Goal: Task Accomplishment & Management: Manage account settings

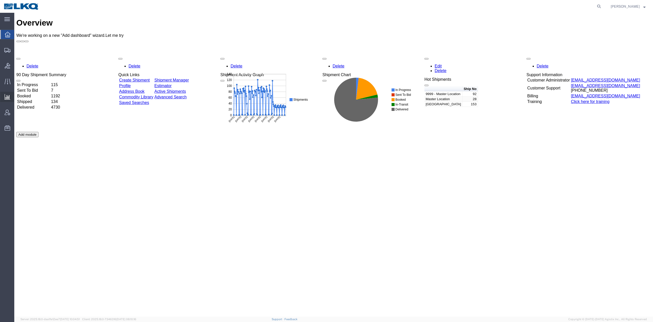
click at [0, 0] on span "Ad Hoc Reports" at bounding box center [0, 0] width 0 height 0
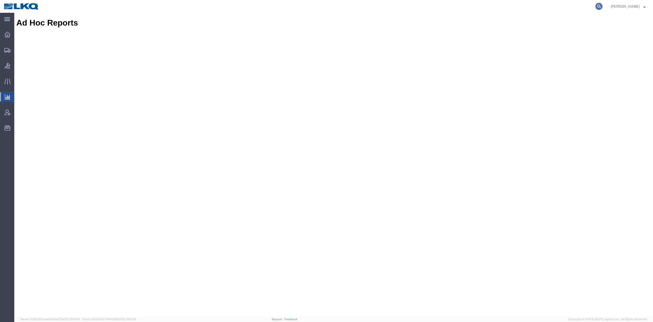
click at [603, 7] on icon at bounding box center [599, 6] width 7 height 7
paste input "56300810"
type input "56300810"
click at [603, 7] on icon at bounding box center [599, 6] width 7 height 7
drag, startPoint x: 612, startPoint y: 7, endPoint x: 606, endPoint y: 6, distance: 5.4
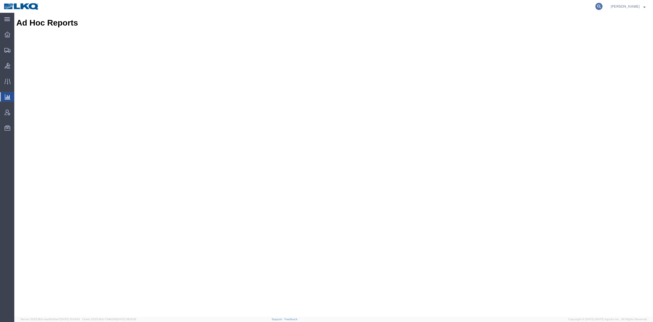
click at [604, 7] on form at bounding box center [599, 6] width 8 height 13
click at [603, 6] on icon at bounding box center [599, 6] width 7 height 7
paste input "56300810"
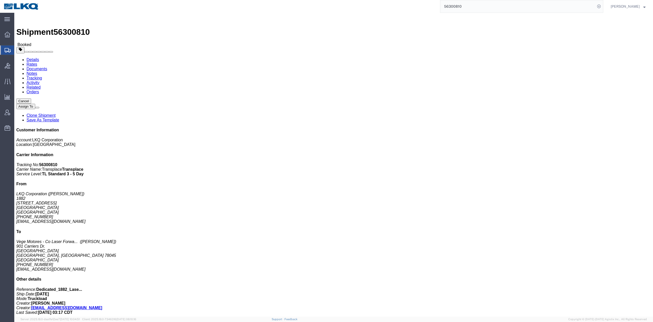
click at [462, 9] on input "56300810" at bounding box center [518, 6] width 155 height 12
paste input "577869"
click at [603, 4] on icon at bounding box center [599, 6] width 7 height 7
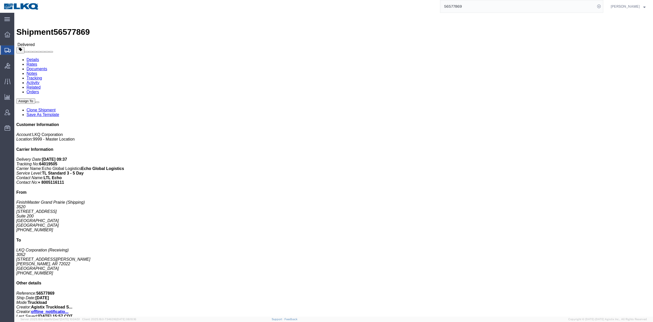
click at [466, 8] on input "56577869" at bounding box center [518, 6] width 155 height 12
click at [466, 7] on input "56577869" at bounding box center [518, 6] width 155 height 12
paste input "6351"
click at [603, 6] on icon at bounding box center [599, 6] width 7 height 7
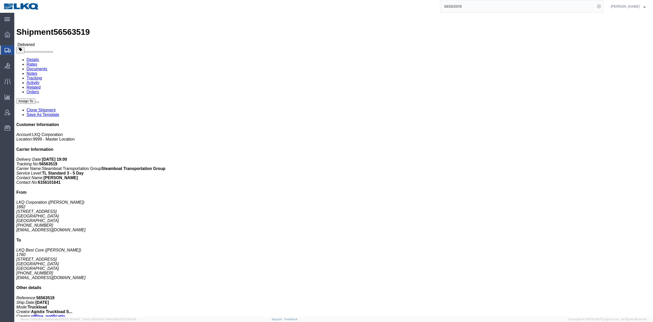
click at [467, 8] on input "56563519" at bounding box center [518, 6] width 155 height 12
paste input "64274"
drag, startPoint x: 607, startPoint y: 4, endPoint x: 602, endPoint y: 13, distance: 9.8
click at [603, 4] on icon at bounding box center [599, 6] width 7 height 7
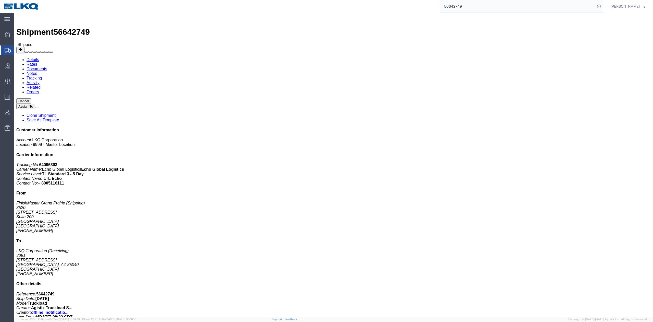
click at [469, 6] on input "56642749" at bounding box center [518, 6] width 155 height 12
paste input "12804"
click at [603, 7] on icon at bounding box center [599, 6] width 7 height 7
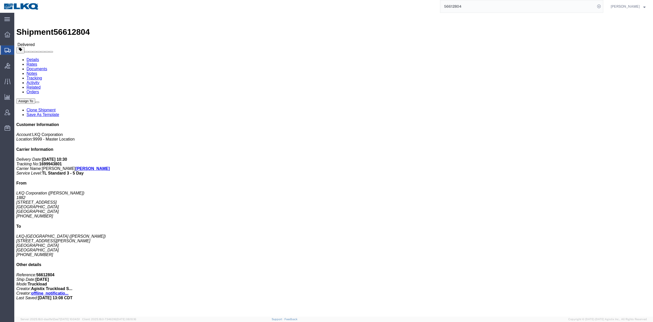
click at [472, 9] on input "56612804" at bounding box center [518, 6] width 155 height 12
paste input "45136"
click at [603, 5] on icon at bounding box center [599, 6] width 7 height 7
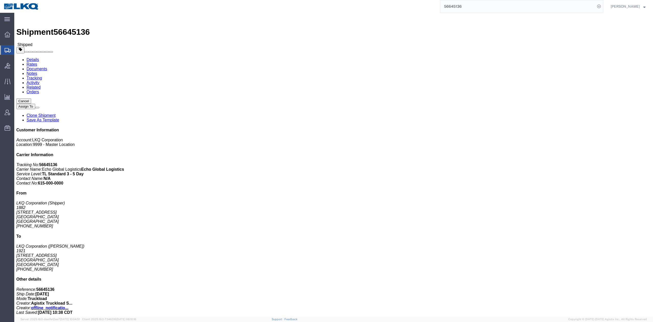
click link "Notes"
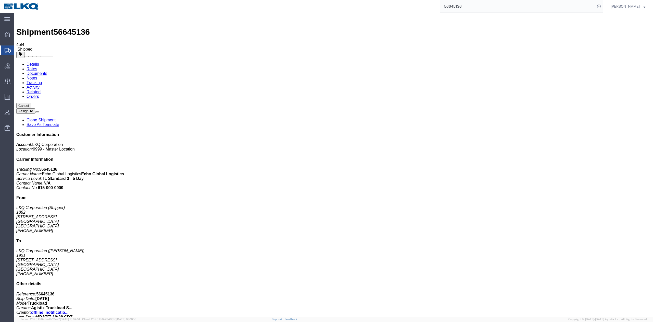
click at [37, 67] on link "Rates" at bounding box center [32, 69] width 11 height 4
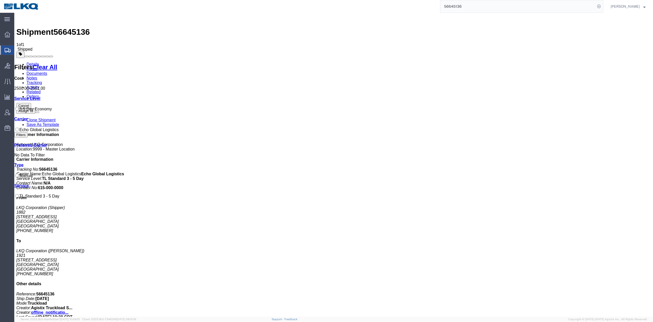
click at [464, 10] on input "56645136" at bounding box center [518, 6] width 155 height 12
click at [603, 8] on icon at bounding box center [599, 6] width 7 height 7
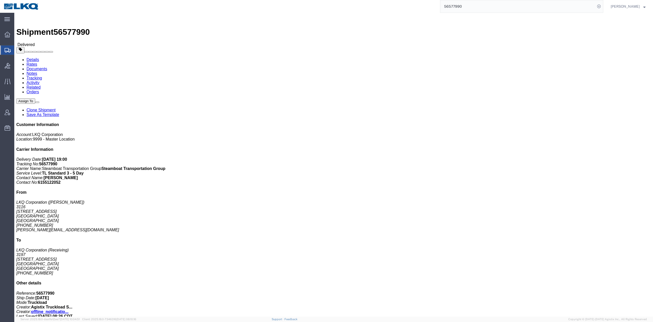
click at [464, 9] on input "56577990" at bounding box center [518, 6] width 155 height 12
paste input "97672"
click at [603, 5] on icon at bounding box center [599, 6] width 7 height 7
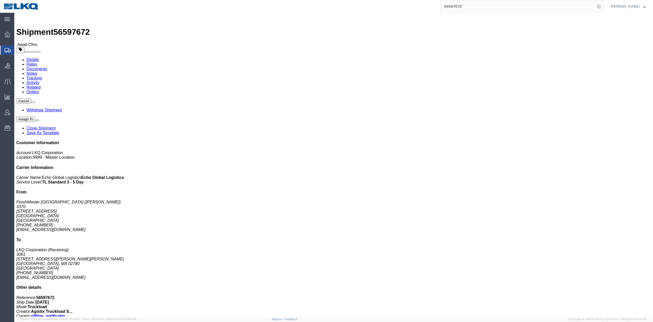
click at [455, 8] on input "56597672" at bounding box center [518, 6] width 155 height 12
paste input "614140"
click at [603, 4] on icon at bounding box center [599, 6] width 7 height 7
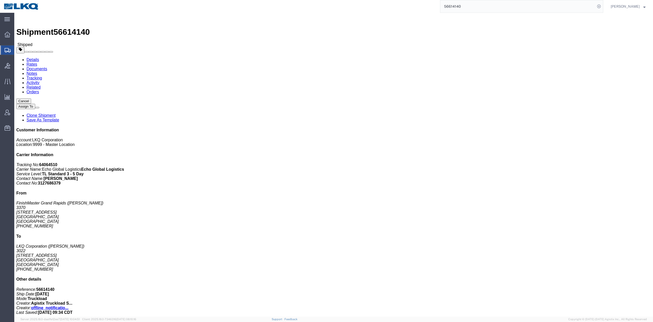
click at [464, 6] on input "56614140" at bounding box center [518, 6] width 155 height 12
paste input "246872"
click at [603, 5] on icon at bounding box center [599, 6] width 7 height 7
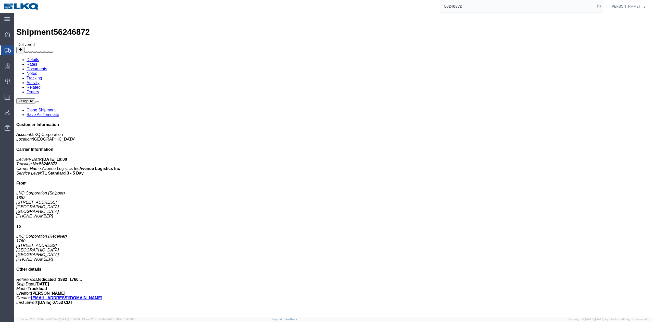
click at [478, 5] on input "56246872" at bounding box center [518, 6] width 155 height 12
drag, startPoint x: 478, startPoint y: 5, endPoint x: 492, endPoint y: 1, distance: 14.4
paste input "643011"
drag, startPoint x: 608, startPoint y: 7, endPoint x: 118, endPoint y: 143, distance: 507.7
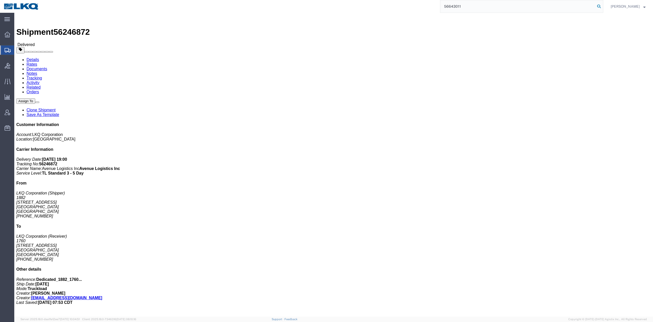
click at [603, 7] on icon at bounding box center [599, 6] width 7 height 7
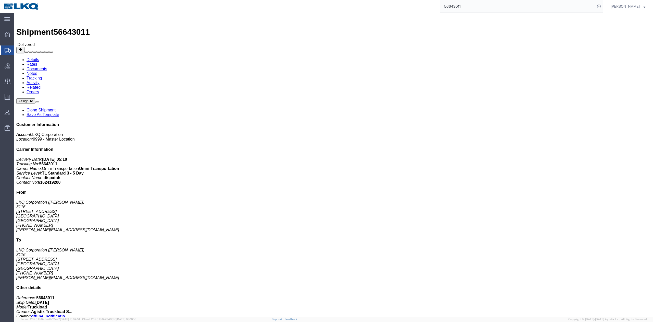
click at [458, 6] on input "56643011" at bounding box center [518, 6] width 155 height 12
paste input "553808"
click at [603, 9] on icon at bounding box center [599, 6] width 7 height 7
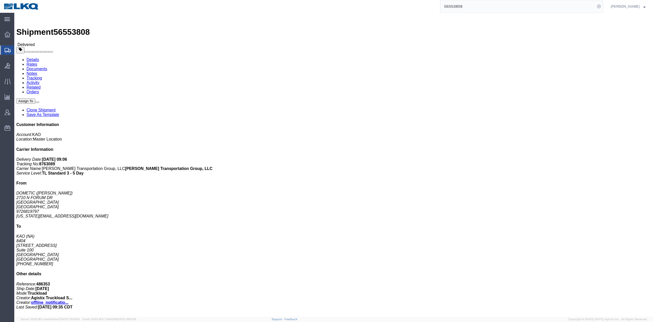
click at [466, 5] on input "56553808" at bounding box center [518, 6] width 155 height 12
paste input "965"
click at [603, 5] on icon at bounding box center [599, 6] width 7 height 7
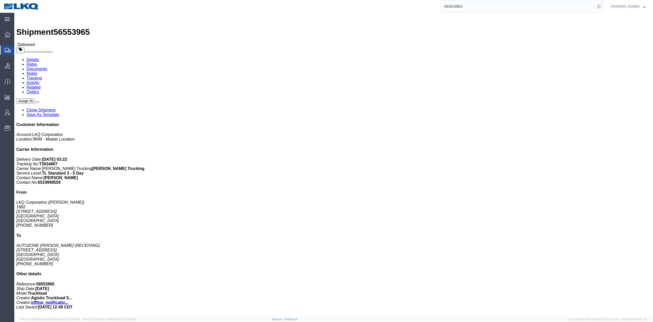
click at [459, 9] on input "56553965" at bounding box center [518, 6] width 155 height 12
paste input "77967"
click at [603, 6] on icon at bounding box center [599, 6] width 7 height 7
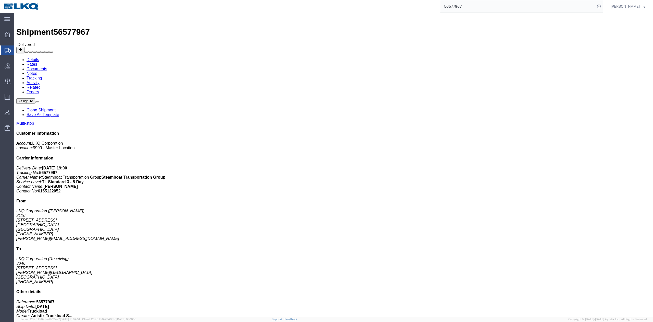
click at [460, 7] on input "56577967" at bounding box center [518, 6] width 155 height 12
paste input "54049"
click at [603, 8] on icon at bounding box center [599, 6] width 7 height 7
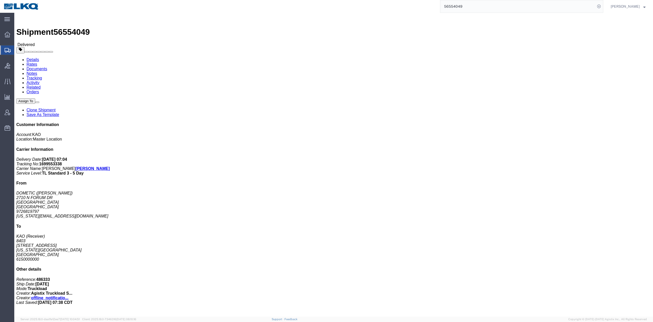
click at [463, 7] on input "56554049" at bounding box center [518, 6] width 155 height 12
paste input "22332"
click at [603, 5] on icon at bounding box center [599, 6] width 7 height 7
drag, startPoint x: 4, startPoint y: 139, endPoint x: 0, endPoint y: 157, distance: 19.1
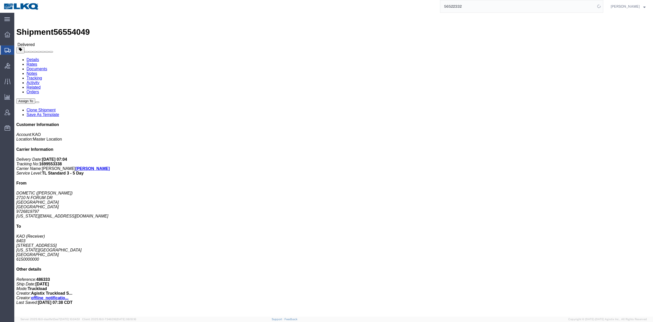
click div "Shipment Detail Ship From DOMETIC (ROBERT ANDERSON) 2710 N FORUM DR GRAND PRARI…"
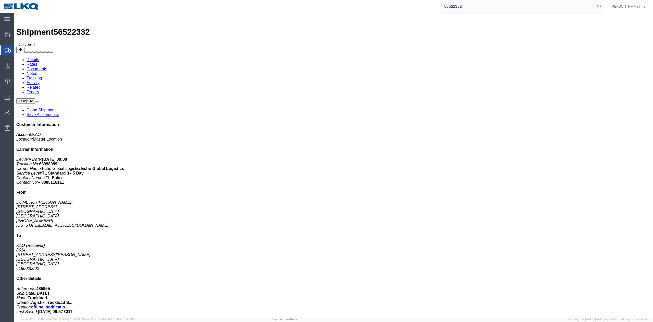
click at [460, 6] on input "56522332" at bounding box center [518, 6] width 155 height 12
paste input "288249"
drag, startPoint x: 608, startPoint y: 4, endPoint x: 602, endPoint y: 8, distance: 8.1
click at [603, 4] on icon at bounding box center [599, 6] width 7 height 7
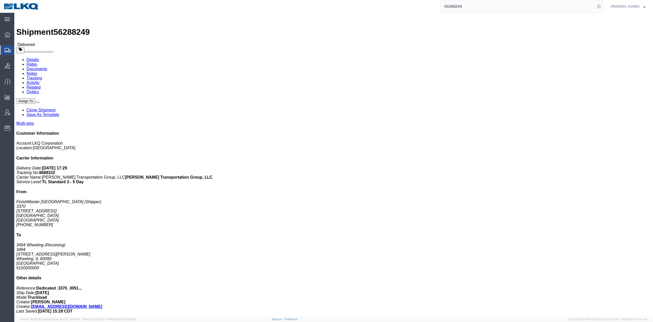
click at [463, 6] on input "56288249" at bounding box center [518, 6] width 155 height 12
paste input "537082"
type input "56537082"
click at [603, 6] on icon at bounding box center [599, 6] width 7 height 7
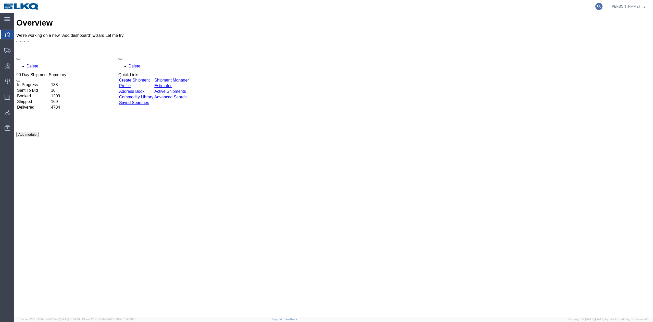
click at [603, 6] on icon at bounding box center [599, 6] width 7 height 7
paste input "56607366"
click at [604, 10] on form "56607366" at bounding box center [521, 6] width 163 height 13
click at [603, 8] on icon at bounding box center [599, 6] width 7 height 7
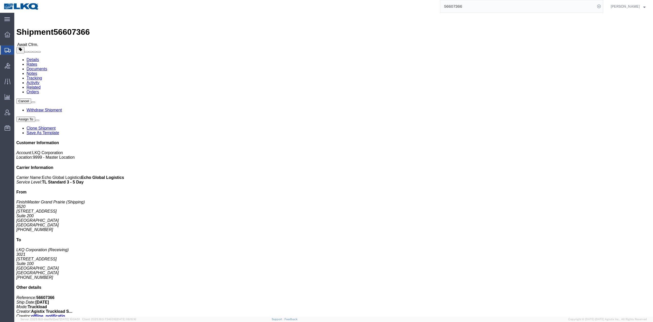
click at [469, 4] on input "56607366" at bounding box center [518, 6] width 155 height 12
click at [468, 4] on input "56607366" at bounding box center [518, 6] width 155 height 12
paste input "300824"
click at [603, 6] on icon at bounding box center [599, 6] width 7 height 7
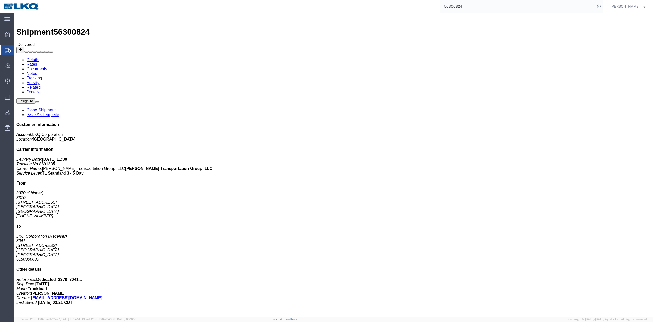
click at [464, 6] on input "56300824" at bounding box center [518, 6] width 155 height 12
paste input "274861"
click at [603, 7] on icon at bounding box center [599, 6] width 7 height 7
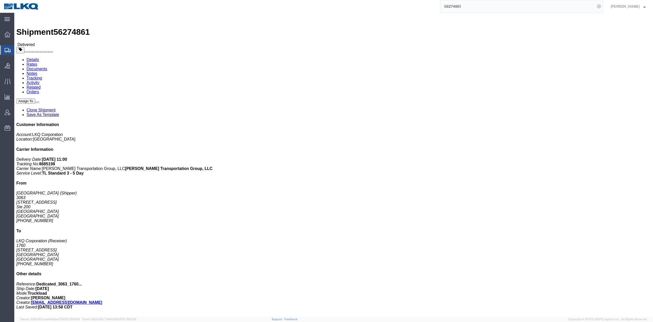
click at [475, 9] on input "56274861" at bounding box center [518, 6] width 155 height 12
paste input "582943"
click at [603, 8] on icon at bounding box center [599, 6] width 7 height 7
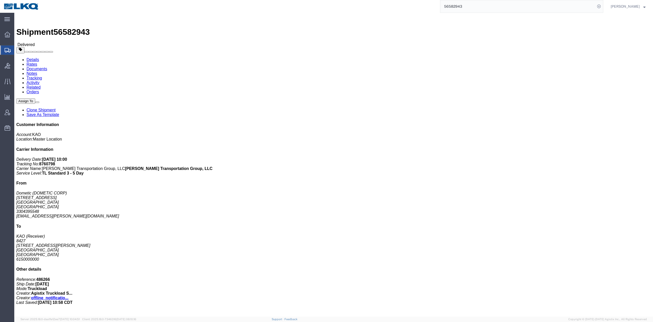
click at [467, 10] on input "56582943" at bounding box center [518, 6] width 155 height 12
paste input "246871"
click at [603, 6] on icon at bounding box center [599, 6] width 7 height 7
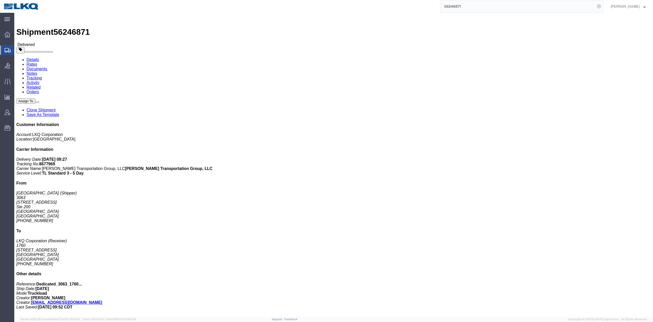
click at [503, 2] on input "56246871" at bounding box center [518, 6] width 155 height 12
paste input "60823"
click at [603, 7] on icon at bounding box center [599, 6] width 7 height 7
click at [498, 6] on input "56260823" at bounding box center [518, 6] width 155 height 12
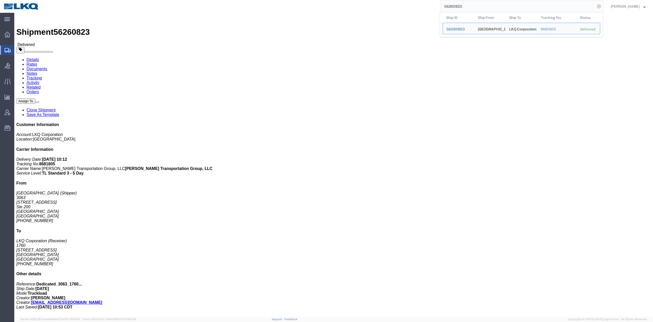
click at [498, 6] on input "56260823" at bounding box center [518, 6] width 155 height 12
paste input "596608"
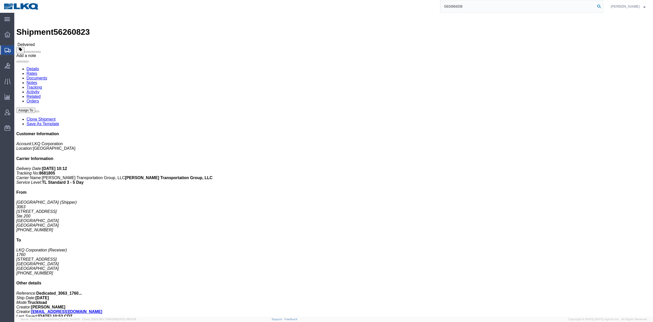
click at [603, 5] on icon at bounding box center [599, 6] width 7 height 7
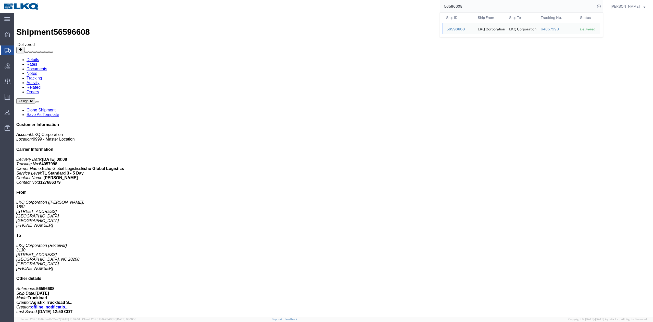
click at [503, 3] on input "56596608" at bounding box center [518, 6] width 155 height 12
paste input "645956"
drag, startPoint x: 604, startPoint y: 7, endPoint x: 597, endPoint y: 10, distance: 7.5
click at [603, 6] on icon at bounding box center [599, 6] width 7 height 7
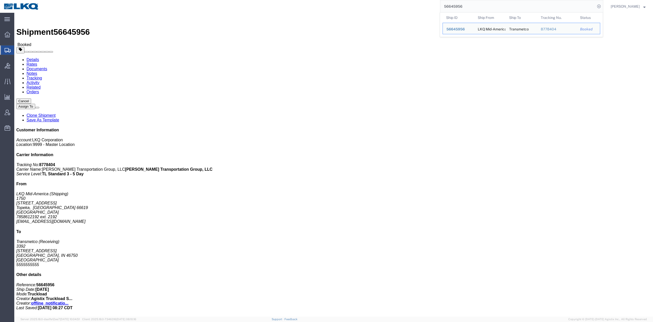
click link "Notes"
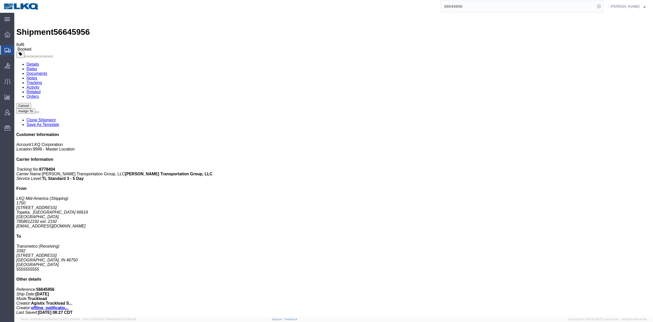
click at [37, 67] on link "Rates" at bounding box center [32, 69] width 11 height 4
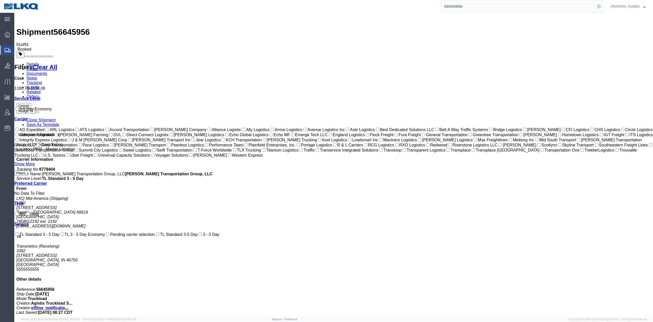
click at [460, 4] on input "56645956" at bounding box center [518, 6] width 155 height 12
paste input "7297"
click at [596, 5] on input "56647297" at bounding box center [518, 6] width 155 height 12
click at [603, 7] on icon at bounding box center [599, 6] width 7 height 7
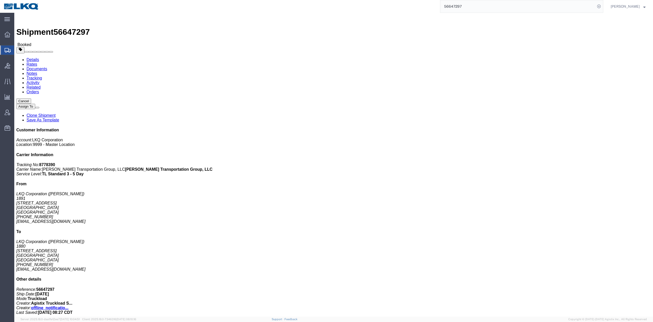
click link "Notes"
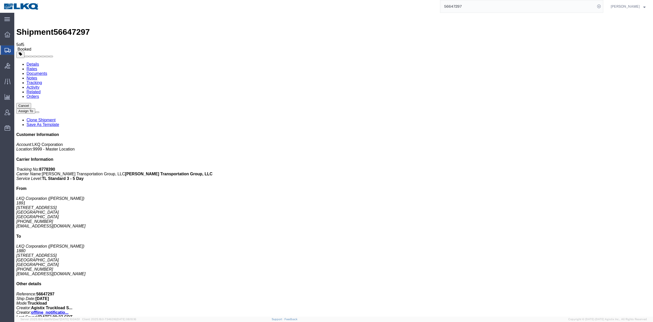
click at [37, 67] on link "Rates" at bounding box center [32, 69] width 11 height 4
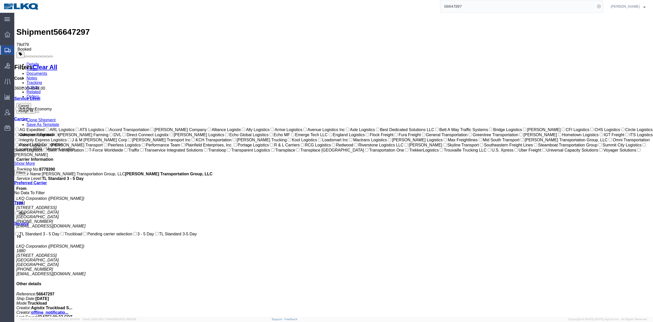
click at [454, 7] on input "56647297" at bounding box center [518, 6] width 155 height 12
click at [604, 10] on form "56675217" at bounding box center [521, 6] width 163 height 13
click at [603, 8] on icon at bounding box center [599, 6] width 7 height 7
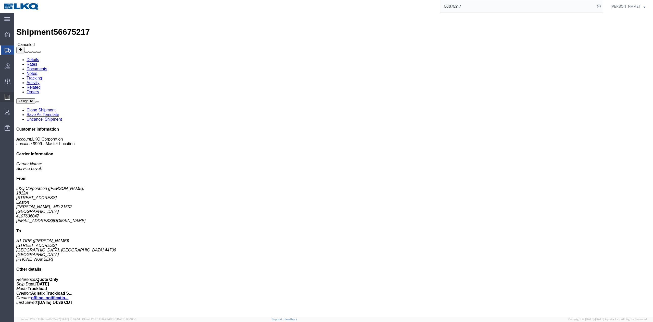
click at [0, 0] on span "Ad Hoc Reports" at bounding box center [0, 0] width 0 height 0
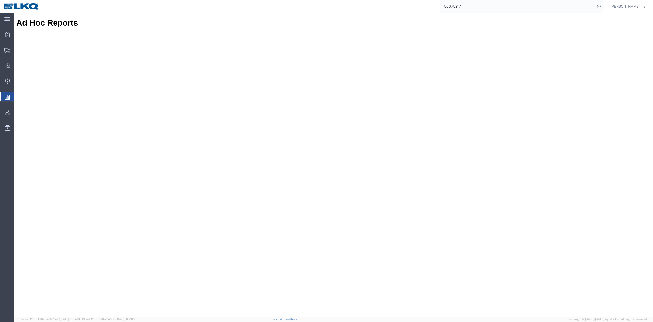
click at [468, 9] on input "56675217" at bounding box center [518, 6] width 155 height 12
paste input "84429"
click at [461, 33] on div at bounding box center [333, 40] width 635 height 15
click at [603, 8] on icon at bounding box center [599, 6] width 7 height 7
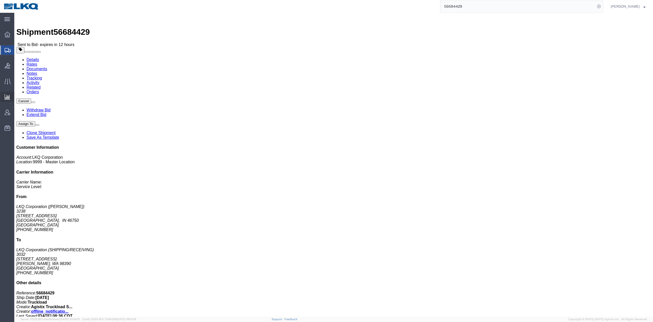
click at [0, 0] on span "Ad Hoc Reports" at bounding box center [0, 0] width 0 height 0
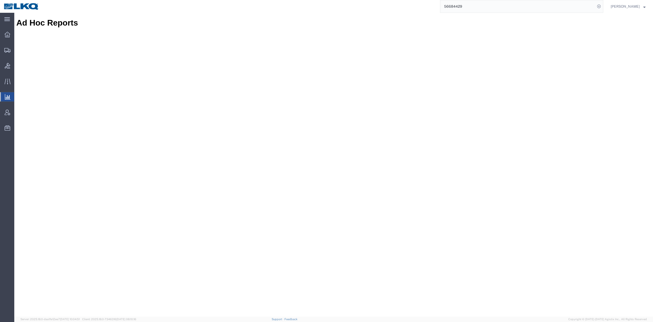
click at [377, 21] on div "Ad Hoc Reports" at bounding box center [333, 22] width 635 height 9
click at [517, 7] on input "56684429" at bounding box center [518, 6] width 155 height 12
paste input "484491"
click at [603, 4] on icon at bounding box center [599, 6] width 7 height 7
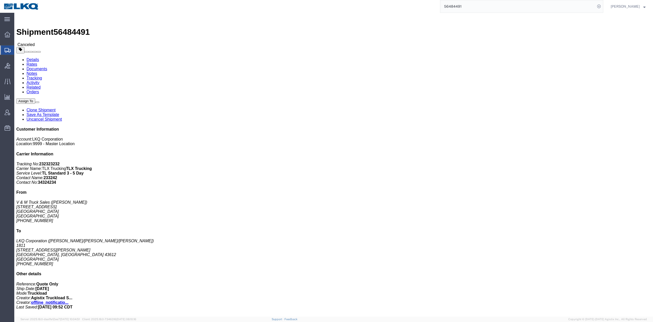
drag, startPoint x: 40, startPoint y: 18, endPoint x: 1, endPoint y: 40, distance: 44.8
click link "Rates"
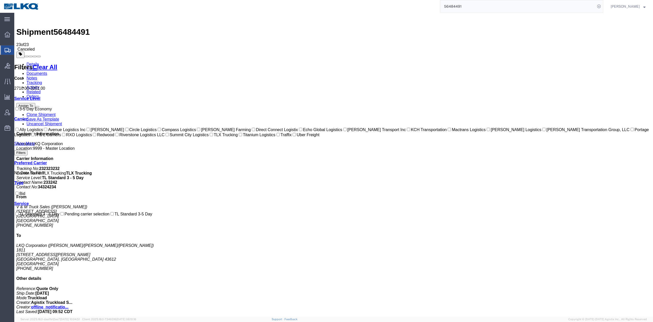
drag, startPoint x: 145, startPoint y: 47, endPoint x: 131, endPoint y: 34, distance: 19.3
click at [40, 85] on link "Activity" at bounding box center [33, 87] width 13 height 4
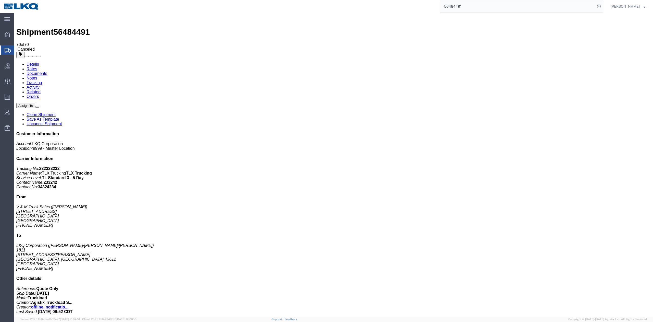
scroll to position [444, 0]
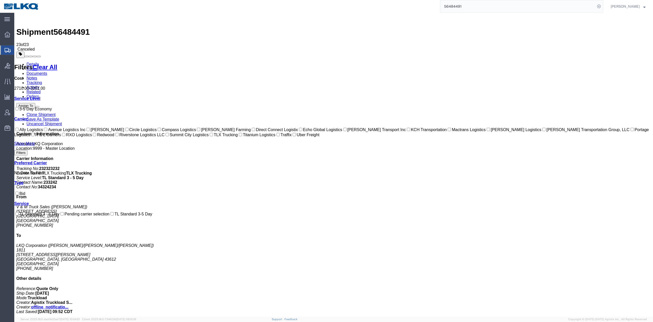
click at [40, 85] on link "Activity" at bounding box center [33, 87] width 13 height 4
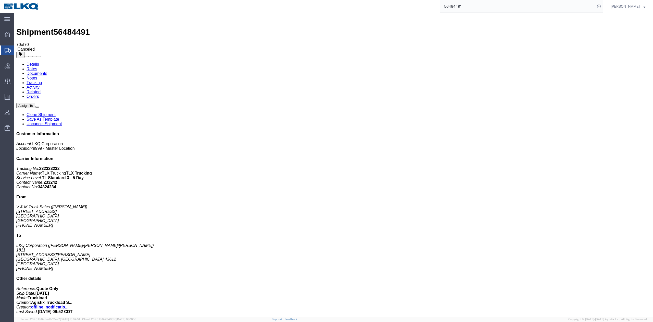
scroll to position [444, 0]
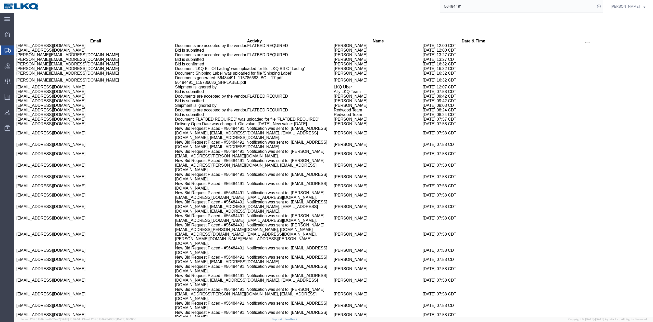
copy td "56550942"
click at [586, 7] on input "56484491" at bounding box center [518, 6] width 155 height 12
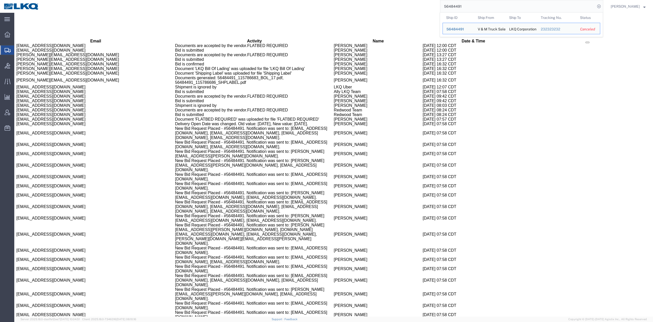
click at [586, 7] on input "56484491" at bounding box center [518, 6] width 155 height 12
paste input "550942"
click at [603, 7] on icon at bounding box center [599, 6] width 7 height 7
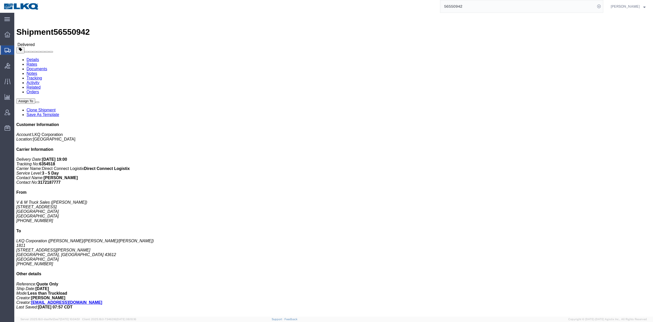
click link "Rates"
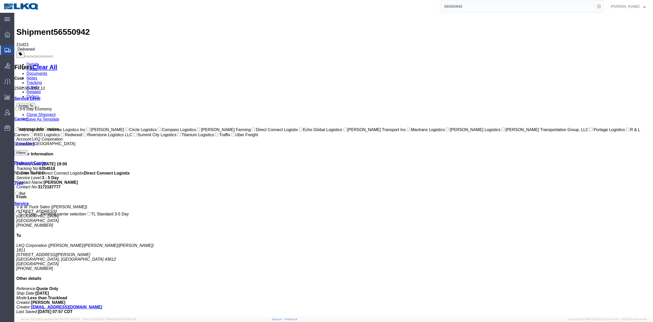
click at [592, 4] on input "56550942" at bounding box center [518, 6] width 155 height 12
drag, startPoint x: 610, startPoint y: 9, endPoint x: 606, endPoint y: 11, distance: 4.6
click at [603, 9] on icon at bounding box center [599, 6] width 7 height 7
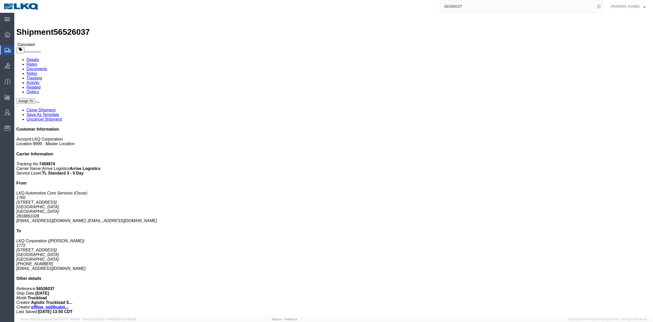
click link "Rates"
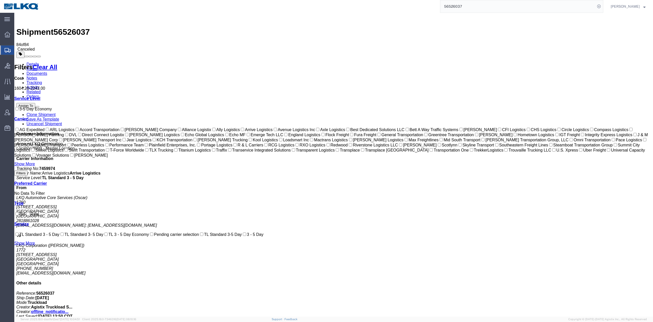
drag, startPoint x: 132, startPoint y: 34, endPoint x: 445, endPoint y: 20, distance: 314.0
click at [40, 85] on link "Activity" at bounding box center [33, 87] width 13 height 4
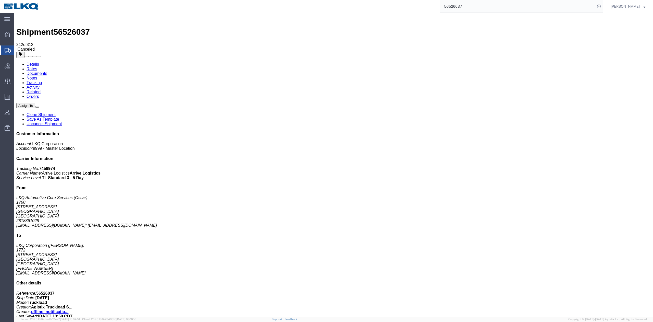
scroll to position [3578, 0]
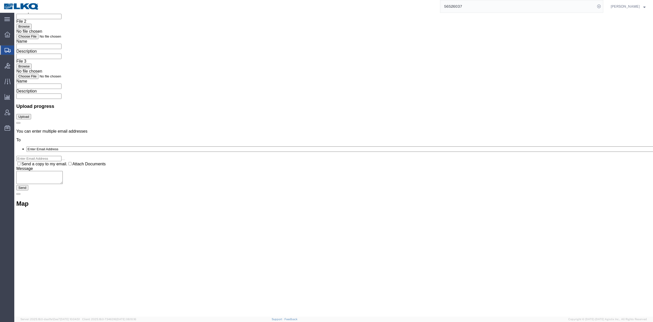
copy td "56554535"
click at [582, 6] on input "56526037" at bounding box center [518, 6] width 155 height 12
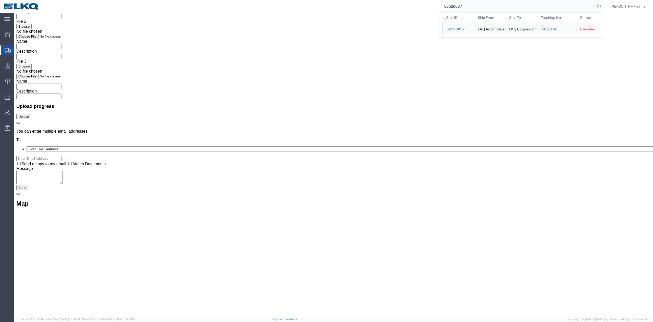
click at [582, 6] on input "56526037" at bounding box center [518, 6] width 155 height 12
paste input "54535"
click at [603, 5] on icon at bounding box center [599, 6] width 7 height 7
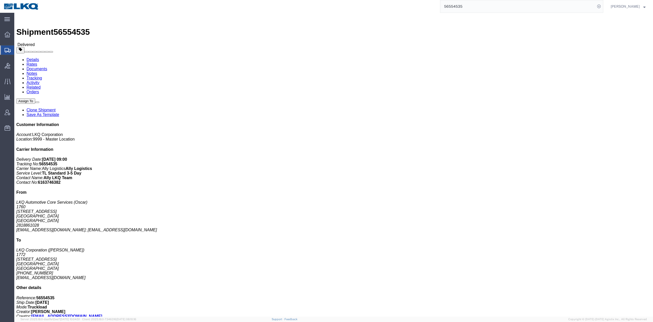
click link "Rates"
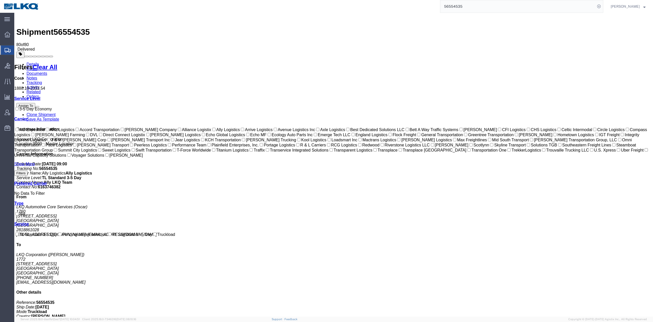
click at [596, 6] on input "56554535" at bounding box center [518, 6] width 155 height 12
paste input "24042"
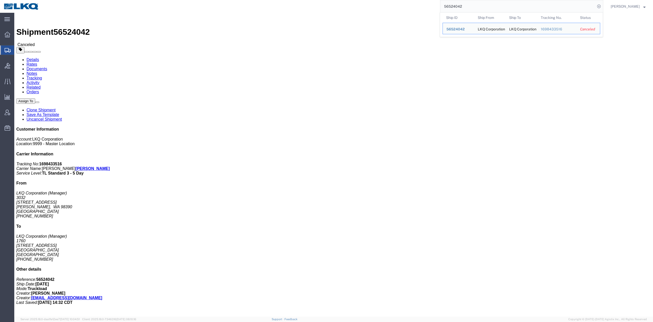
drag, startPoint x: 51, startPoint y: 33, endPoint x: 36, endPoint y: 20, distance: 19.2
click link "Rates"
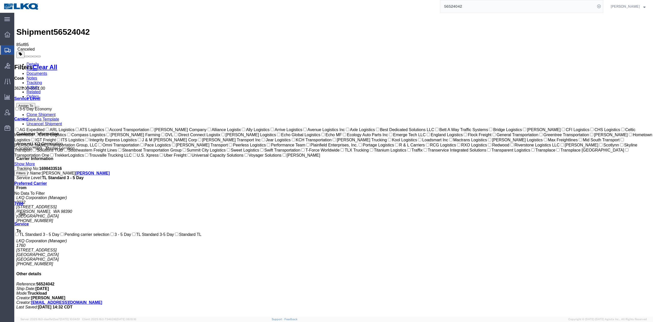
click at [40, 85] on link "Activity" at bounding box center [33, 87] width 13 height 4
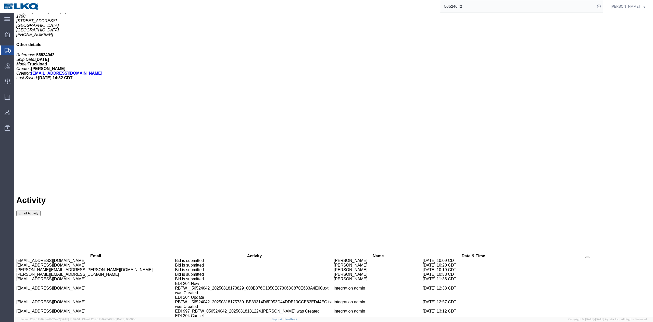
scroll to position [1488, 0]
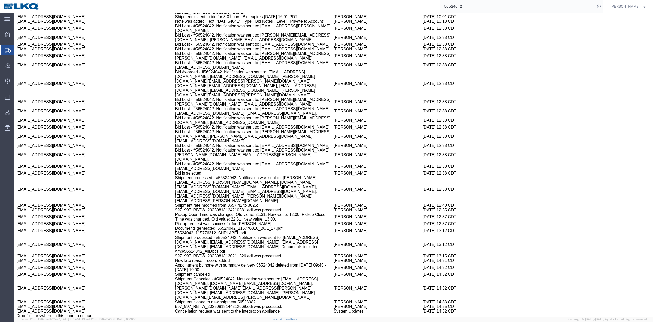
click at [213, 299] on td "Shipment cloned to new shipment 56528082" at bounding box center [254, 301] width 159 height 5
copy td "56528082"
click at [583, 11] on input "56524042" at bounding box center [518, 6] width 155 height 12
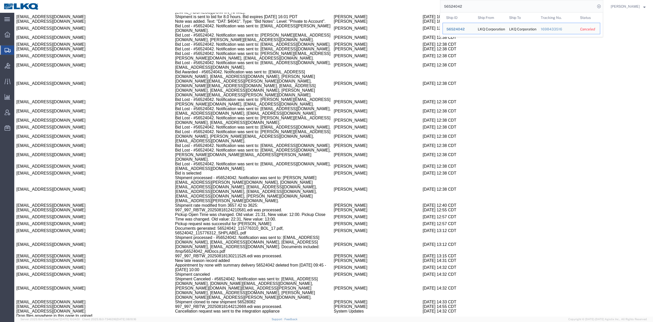
paste input "8082"
click at [603, 5] on icon at bounding box center [599, 6] width 7 height 7
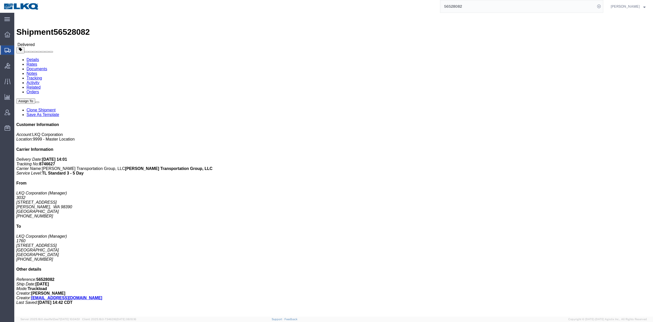
click link "Rates"
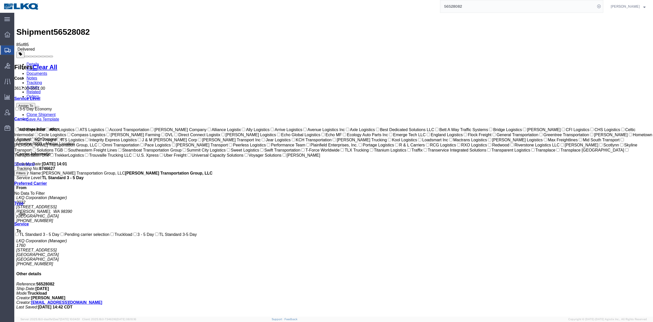
click at [588, 10] on input "56528082" at bounding box center [518, 6] width 155 height 12
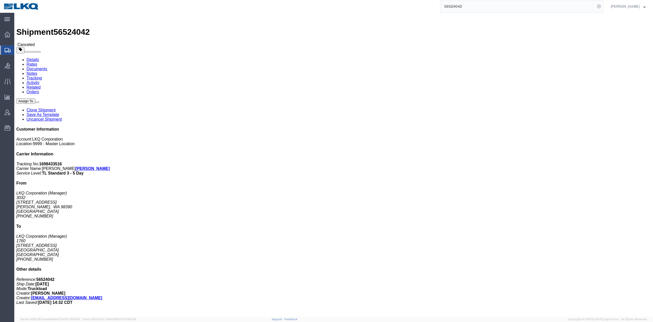
click link "Rates"
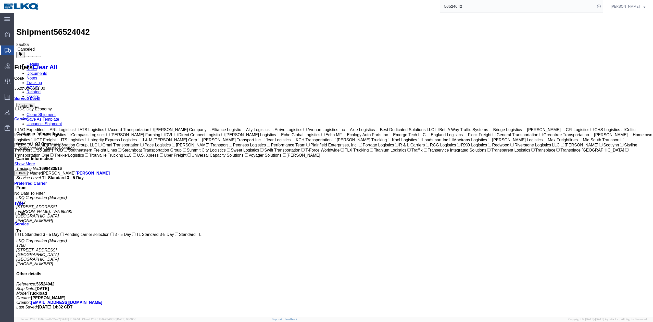
click at [584, 10] on input "56524042" at bounding box center [518, 6] width 155 height 12
paste input "52656"
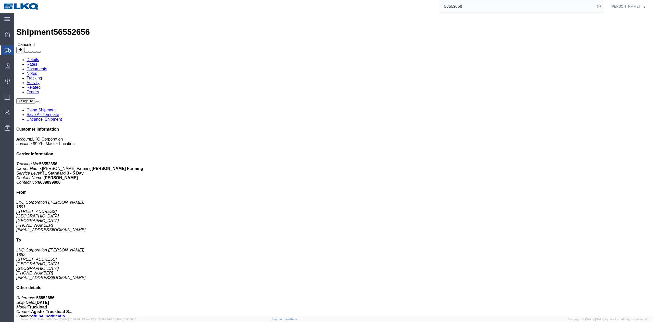
drag, startPoint x: 11, startPoint y: 60, endPoint x: 37, endPoint y: 20, distance: 47.8
click link "Rates"
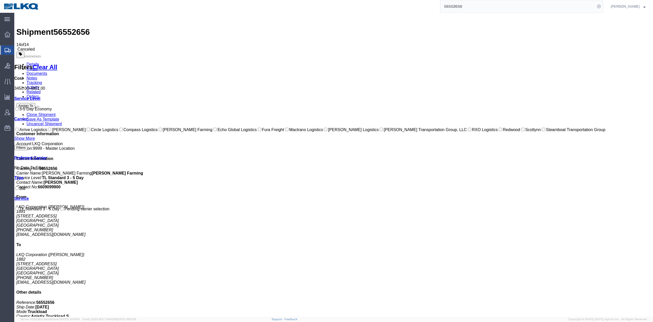
drag, startPoint x: 126, startPoint y: 30, endPoint x: 253, endPoint y: 29, distance: 126.8
click at [40, 85] on link "Activity" at bounding box center [33, 87] width 13 height 4
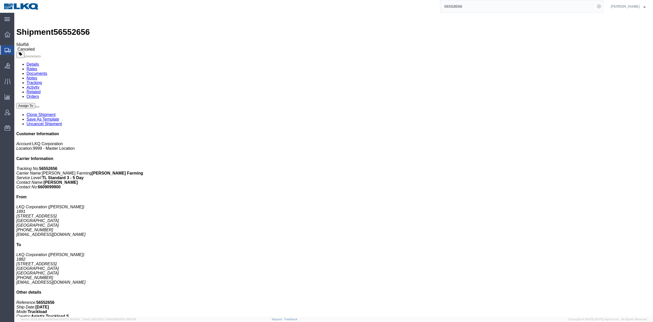
scroll to position [393, 0]
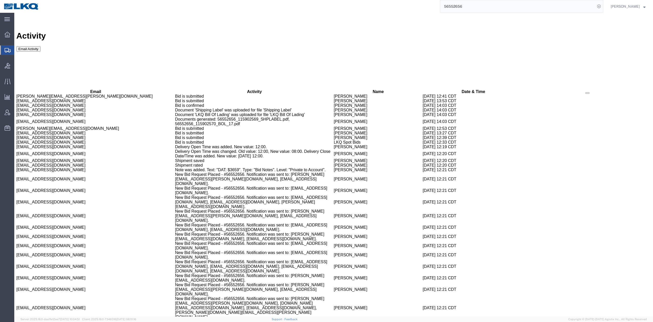
copy td "56581427"
click at [582, 7] on input "56552656" at bounding box center [518, 6] width 155 height 12
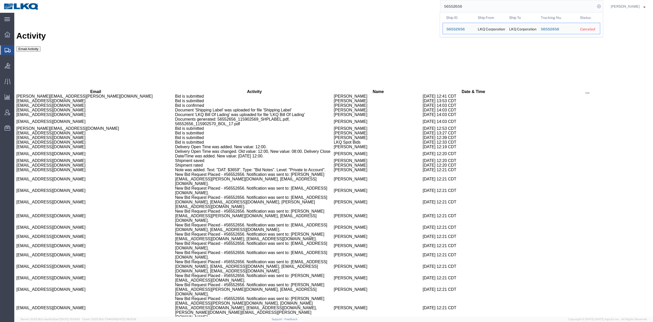
click at [582, 7] on input "56552656" at bounding box center [518, 6] width 155 height 12
paste input "81427"
click at [603, 5] on icon at bounding box center [599, 6] width 7 height 7
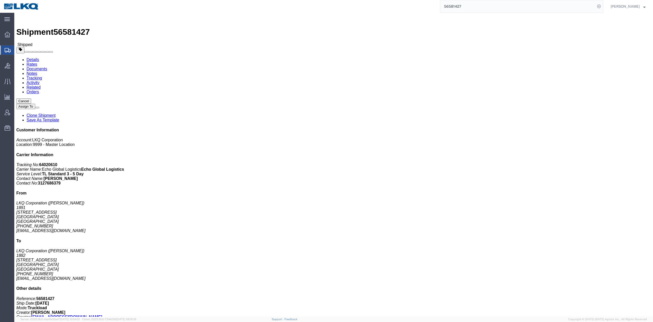
click link "Rates"
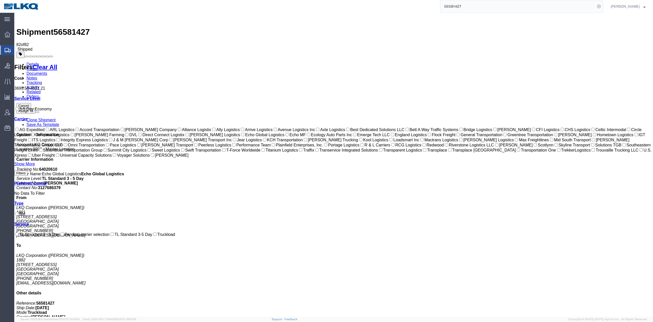
click at [587, 8] on input "56581427" at bounding box center [518, 6] width 155 height 12
paste input "496881"
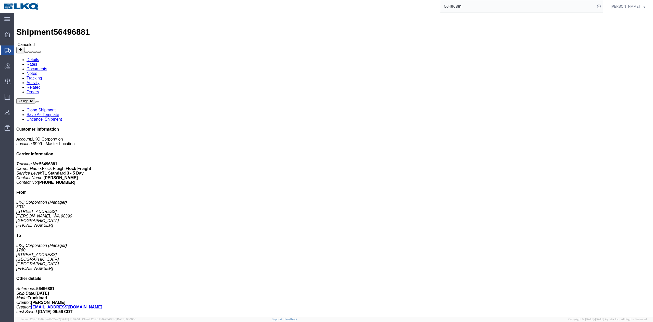
drag, startPoint x: 8, startPoint y: 63, endPoint x: 36, endPoint y: 18, distance: 53.2
click link "Rates"
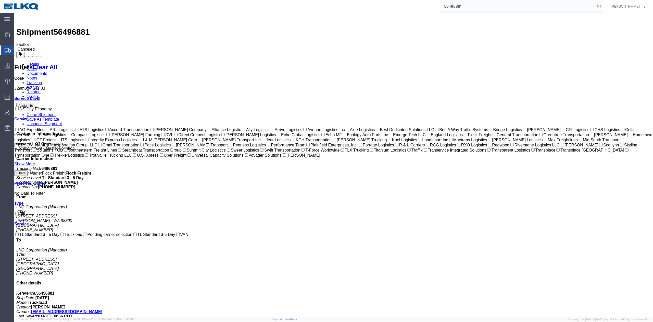
drag, startPoint x: 326, startPoint y: 22, endPoint x: 181, endPoint y: 26, distance: 144.5
click at [40, 85] on link "Activity" at bounding box center [33, 87] width 13 height 4
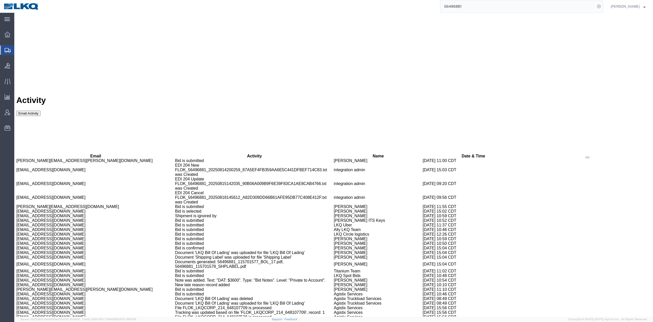
scroll to position [1527, 0]
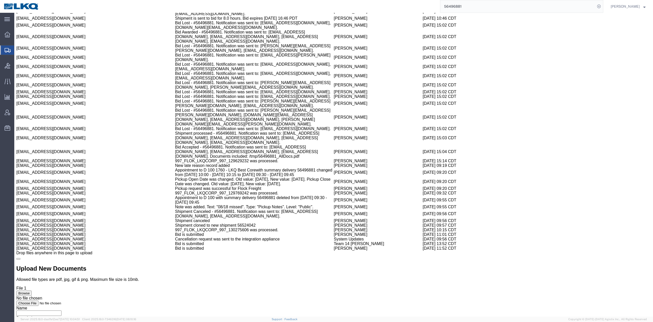
click at [217, 227] on td "Shipment cloned to new shipment 56524042" at bounding box center [254, 225] width 159 height 5
copy td "56524042"
click at [586, 6] on input "56496881" at bounding box center [518, 6] width 155 height 12
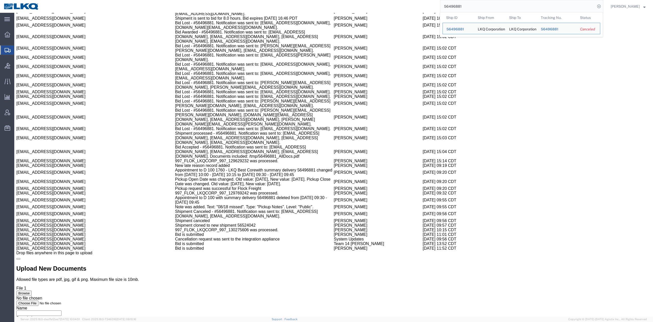
paste input "524042"
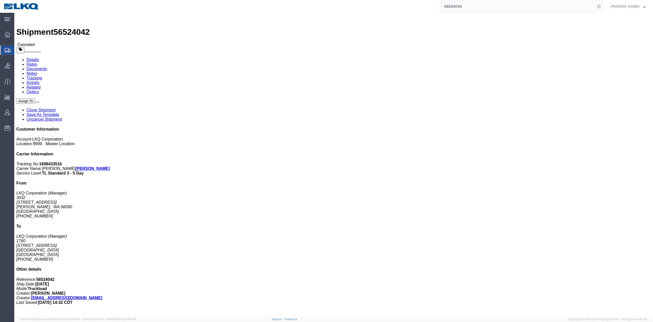
drag, startPoint x: 38, startPoint y: 13, endPoint x: 38, endPoint y: 20, distance: 7.2
click link "Rates"
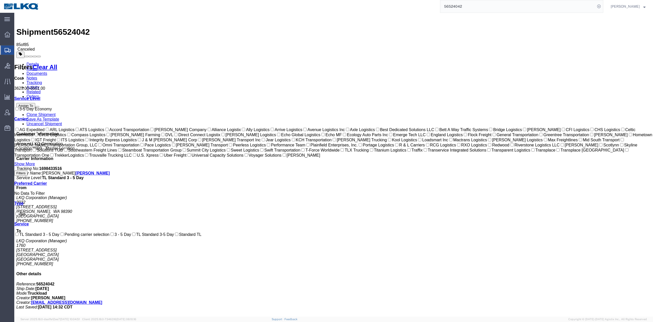
click at [465, 5] on input "56524042" at bounding box center [518, 6] width 155 height 12
click at [603, 4] on icon at bounding box center [599, 6] width 7 height 7
click at [461, 6] on input "56668520" at bounding box center [518, 6] width 155 height 12
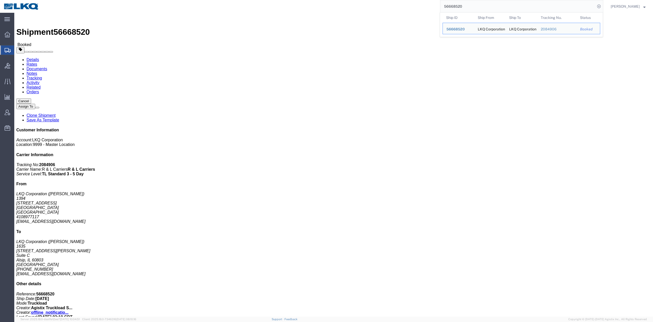
click link "Rates"
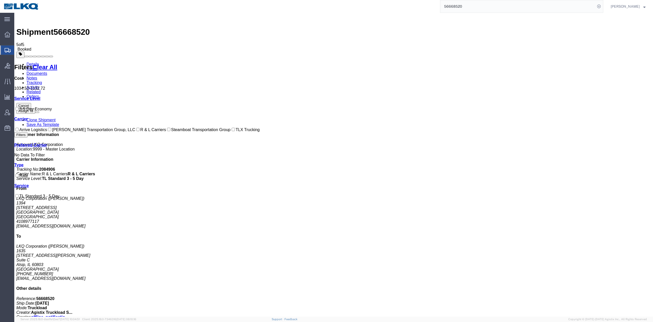
click at [463, 4] on input "56668520" at bounding box center [518, 6] width 155 height 12
type input "56692509"
click at [603, 5] on icon at bounding box center [599, 6] width 7 height 7
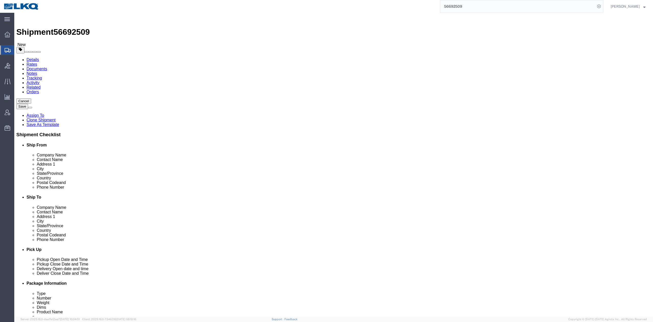
select select
select select "30522"
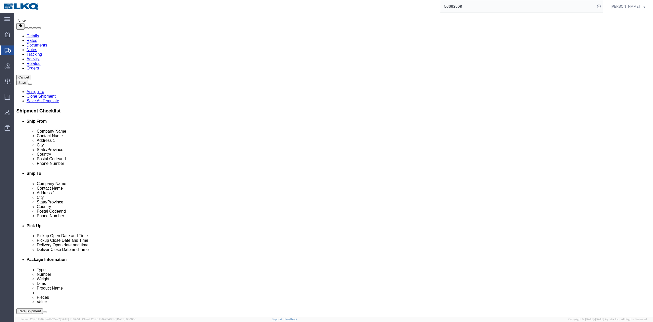
scroll to position [170, 0]
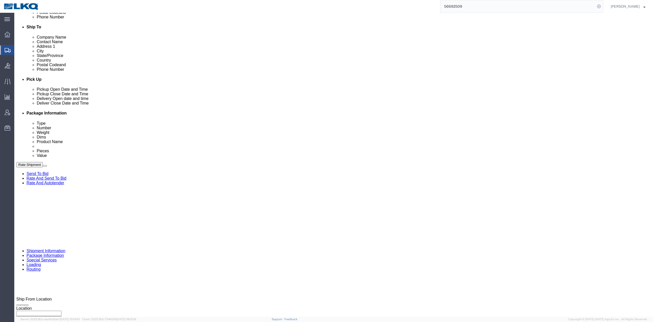
drag, startPoint x: 617, startPoint y: 19, endPoint x: 515, endPoint y: 10, distance: 102.5
click button "Save"
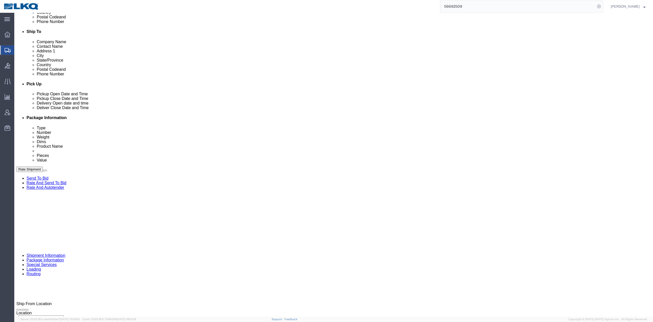
click span
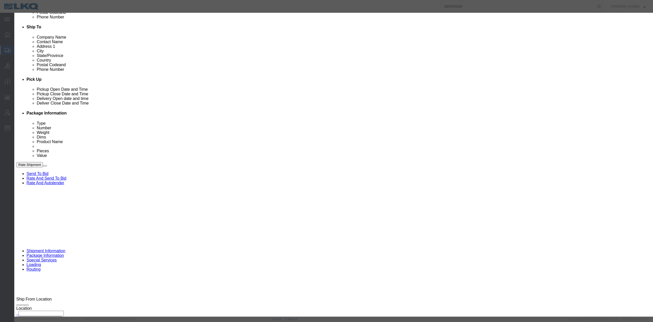
click select "Select Approval Bid Notes Carrier Change Notes Claim Notes Content Hazmat Notes…"
select select "BID_NOTES"
click select "Select Approval Bid Notes Carrier Change Notes Claim Notes Content Hazmat Notes…"
drag, startPoint x: 251, startPoint y: 52, endPoint x: 251, endPoint y: 55, distance: 3.3
click select "Select Private to Account Private to Vendor Public"
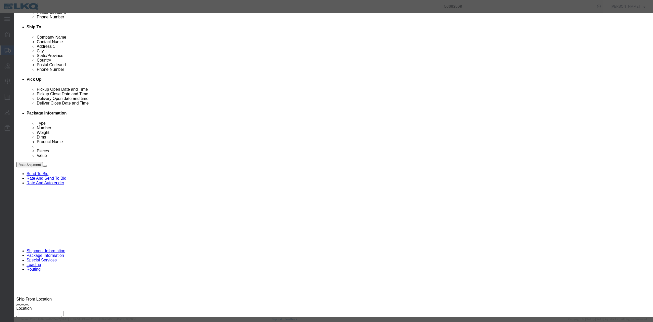
select select "PRIVATE_TO_ACCOUNT"
click select "Select Private to Account Private to Vendor Public"
click textarea
type textarea "DAT: $1473"
click button "Save"
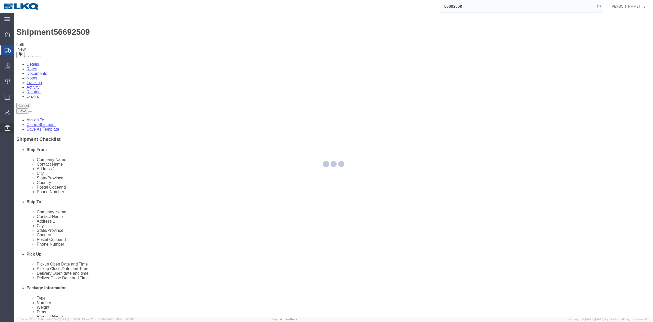
select select "30522"
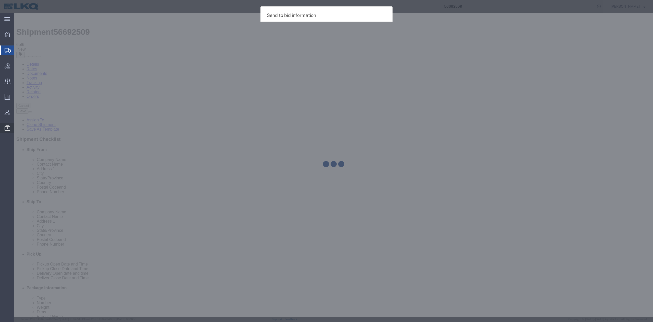
select select "TL"
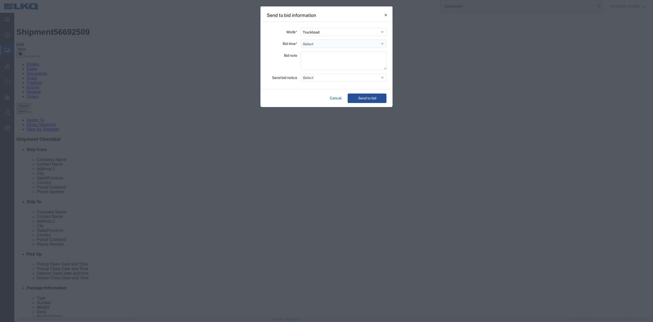
click at [314, 43] on select "Select 30 Min (Rush) 1 Hour (Rush) 2 Hours (Rush) 4 Hours (Rush) 8 Hours (Rush)…" at bounding box center [344, 44] width 86 height 8
select select "24"
click at [301, 40] on select "Select 30 Min (Rush) 1 Hour (Rush) 2 Hours (Rush) 4 Hours (Rush) 8 Hours (Rush)…" at bounding box center [344, 44] width 86 height 8
click at [316, 85] on div "Mode * Select Small Parcel Truckload Air Rail Less than Truckload Ocean Freight…" at bounding box center [327, 56] width 132 height 68
click at [316, 80] on button "Select" at bounding box center [344, 78] width 86 height 8
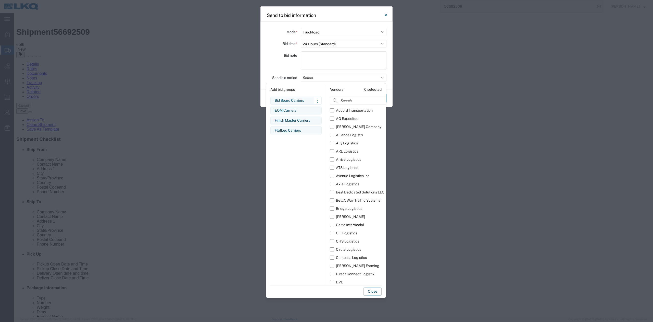
click at [293, 101] on div "Bid Board Carriers" at bounding box center [296, 100] width 43 height 5
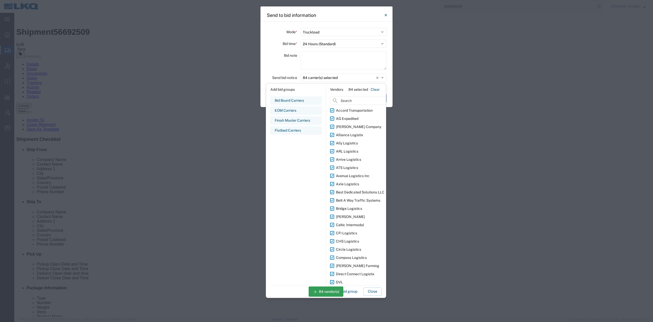
drag, startPoint x: 374, startPoint y: 289, endPoint x: 392, endPoint y: 182, distance: 109.3
click at [374, 289] on button "Close" at bounding box center [373, 291] width 18 height 8
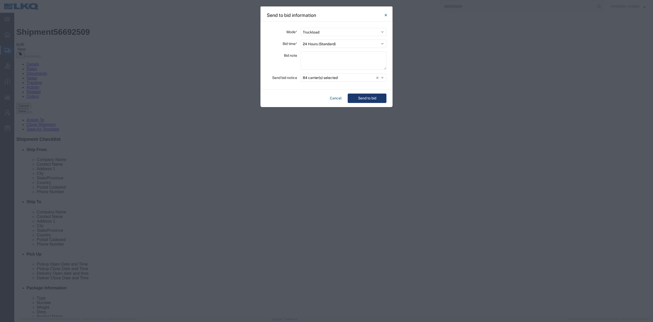
click at [371, 100] on button "Send to bid" at bounding box center [367, 97] width 39 height 9
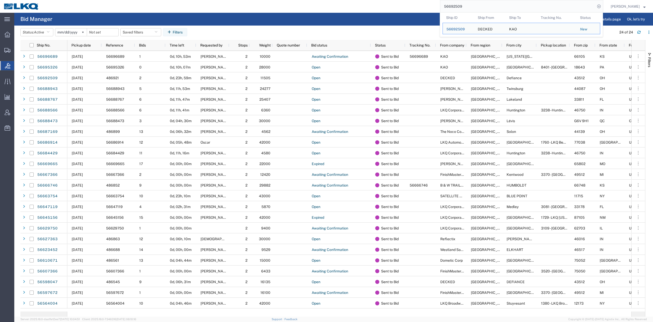
click at [451, 5] on input "56692509" at bounding box center [518, 6] width 155 height 12
paste input "10671"
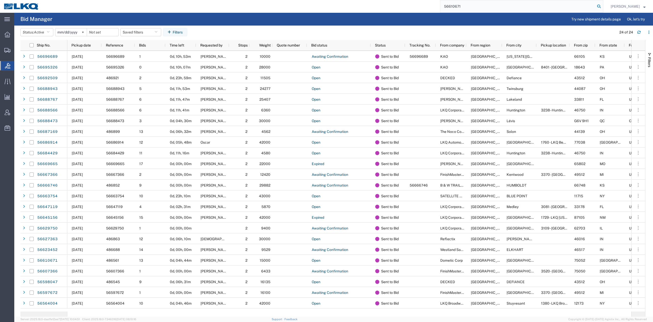
click at [603, 8] on icon at bounding box center [599, 6] width 7 height 7
type input "56610671"
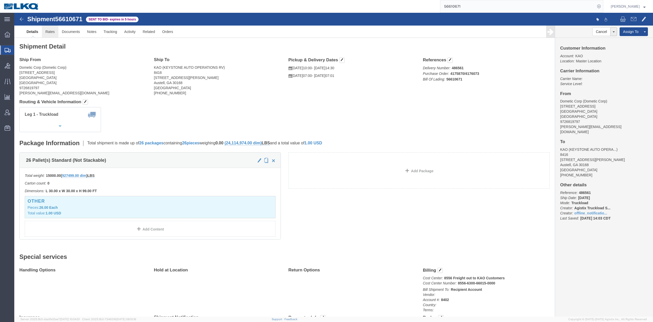
click link "Rates"
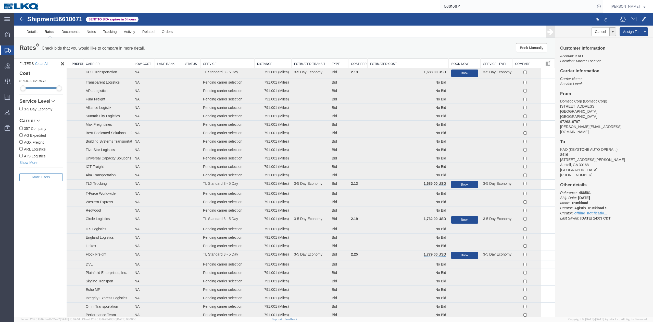
click at [401, 66] on th "Estimated Cost" at bounding box center [408, 63] width 81 height 9
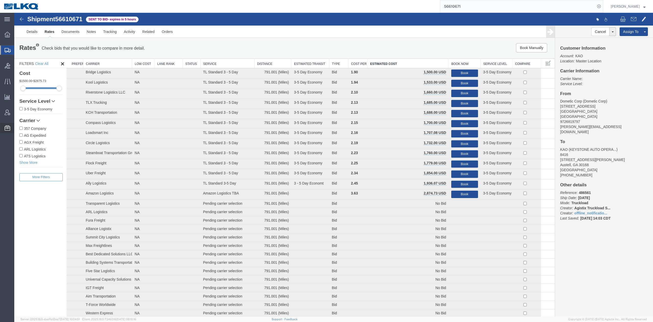
click at [0, 0] on span "Bid Groups" at bounding box center [0, 0] width 0 height 0
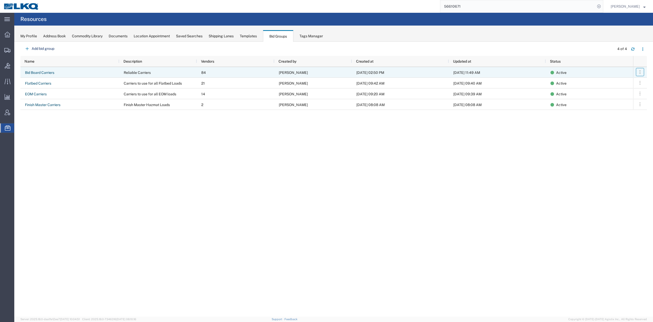
drag, startPoint x: 640, startPoint y: 73, endPoint x: 634, endPoint y: 78, distance: 7.6
click at [640, 73] on icon "button" at bounding box center [640, 71] width 5 height 5
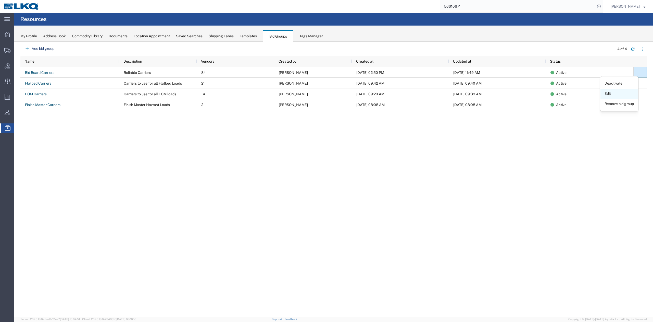
click at [617, 90] on link "Edit" at bounding box center [620, 93] width 38 height 9
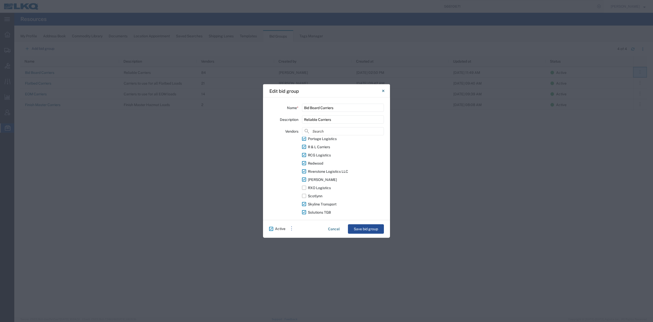
scroll to position [476, 0]
click at [306, 168] on label "RXO Logistics" at bounding box center [343, 171] width 82 height 8
click at [0, 0] on input "RXO Logistics" at bounding box center [0, 0] width 0 height 0
click at [305, 178] on label "Scotlynn" at bounding box center [343, 179] width 82 height 8
click at [0, 0] on input "Scotlynn" at bounding box center [0, 0] width 0 height 0
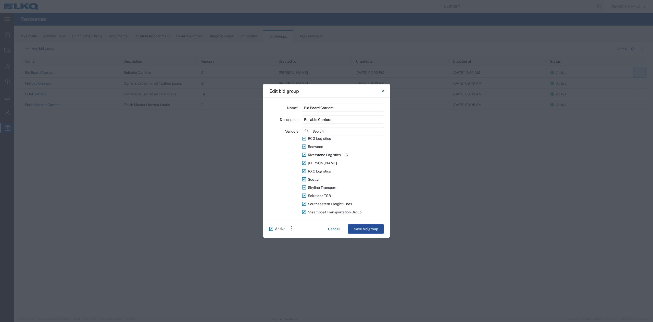
click at [302, 178] on label "Scotlynn" at bounding box center [343, 179] width 82 height 8
click at [0, 0] on input "Scotlynn" at bounding box center [0, 0] width 0 height 0
click at [304, 157] on label "TLX Trucking" at bounding box center [343, 159] width 82 height 8
click at [0, 0] on input "TLX Trucking" at bounding box center [0, 0] width 0 height 0
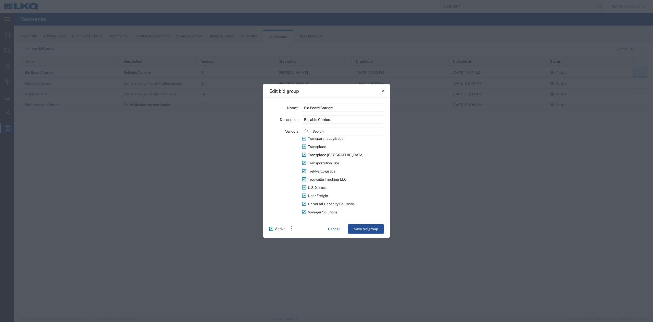
scroll to position [646, 0]
click at [362, 229] on button "Save bid group" at bounding box center [366, 228] width 36 height 9
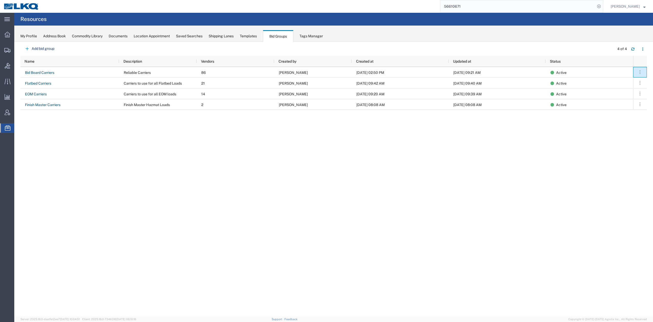
click at [480, 8] on input "56610671" at bounding box center [518, 6] width 155 height 12
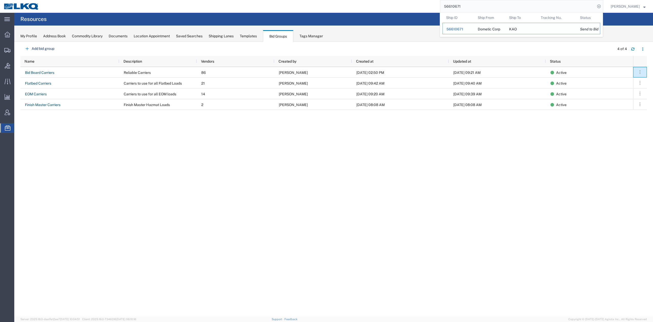
click at [463, 29] on span "56610671" at bounding box center [455, 29] width 17 height 4
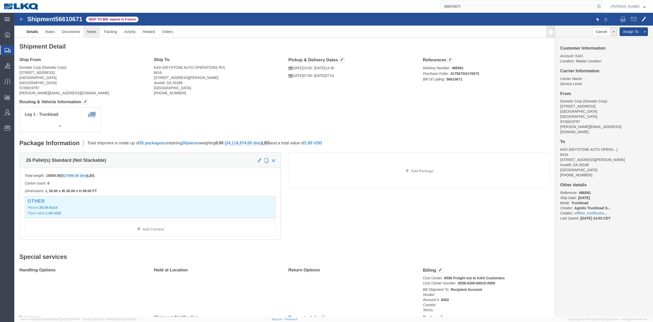
click link "Notes"
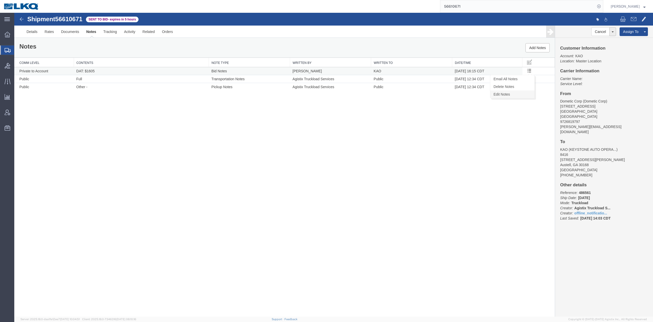
click at [514, 93] on link "Edit Notes" at bounding box center [513, 94] width 44 height 8
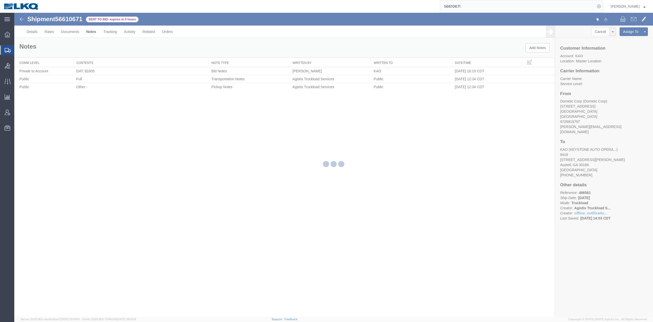
select select "BID_NOTES"
select select "PRIVATE_TO_ACCOUNT"
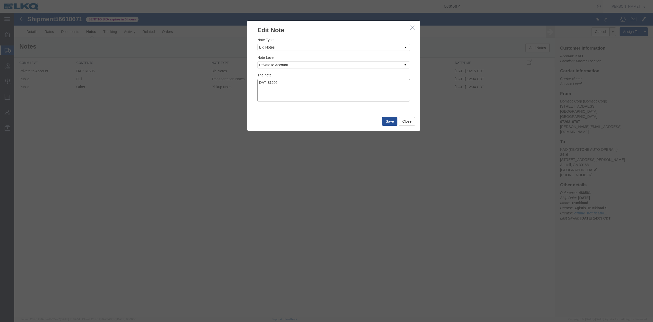
click at [349, 82] on textarea "DAT: $1605" at bounding box center [334, 90] width 153 height 22
type textarea "DAT: $1605, Original: $1550"
drag, startPoint x: 381, startPoint y: 119, endPoint x: 386, endPoint y: 121, distance: 5.3
click at [381, 119] on div "Save Close" at bounding box center [333, 121] width 163 height 19
click at [386, 121] on button "Save" at bounding box center [389, 121] width 15 height 9
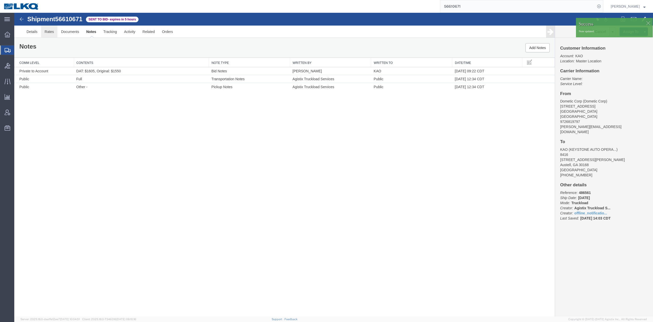
click at [49, 33] on link "Rates" at bounding box center [49, 32] width 17 height 12
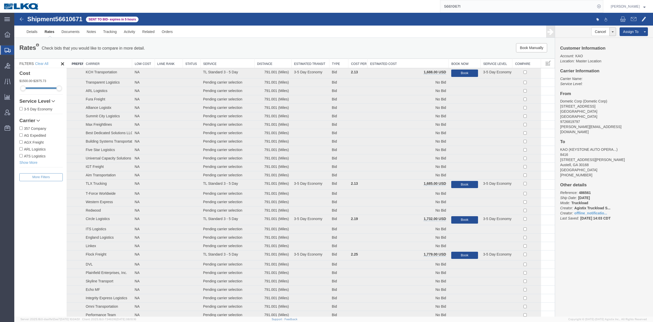
click at [409, 63] on th "Estimated Cost" at bounding box center [408, 63] width 81 height 9
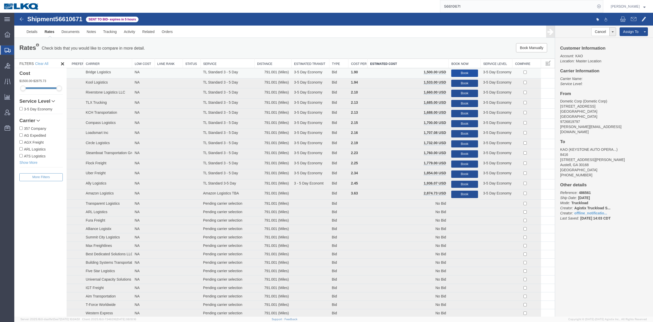
click at [457, 72] on button "Book" at bounding box center [464, 72] width 27 height 7
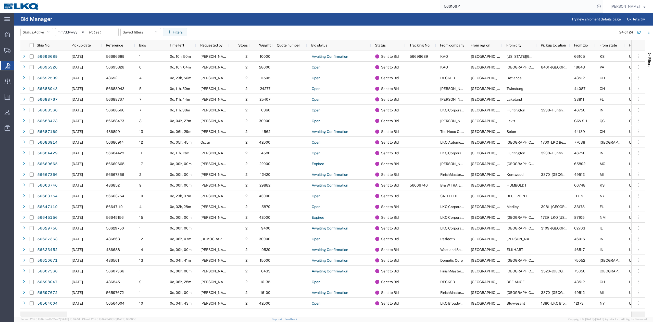
click at [472, 9] on input "56610671" at bounding box center [518, 6] width 155 height 12
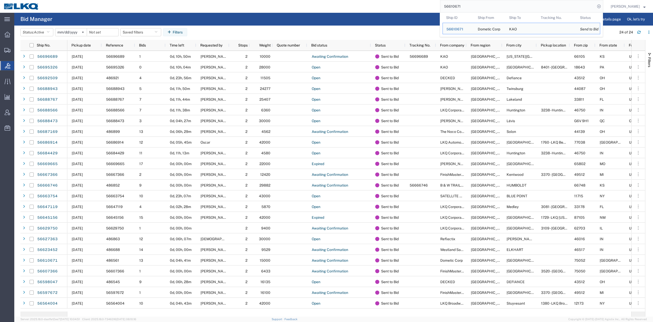
paste input "329155"
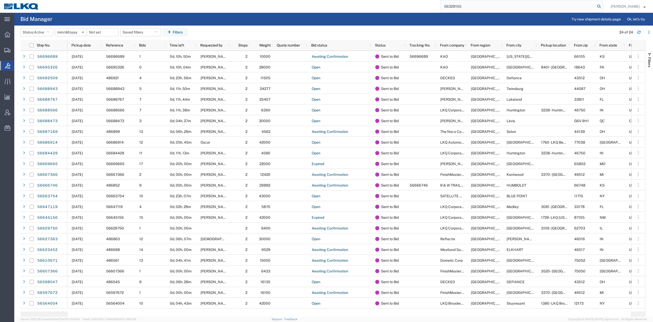
click at [603, 7] on icon at bounding box center [599, 6] width 7 height 7
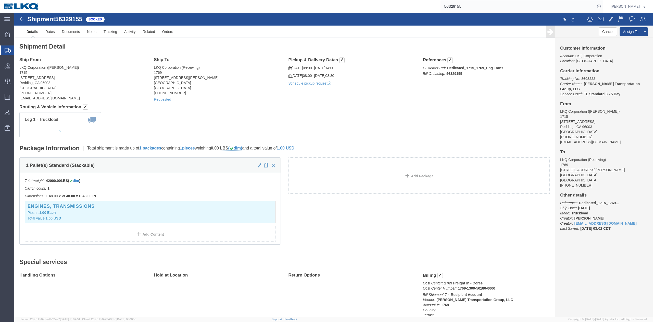
click at [488, 9] on input "56329155" at bounding box center [518, 6] width 155 height 12
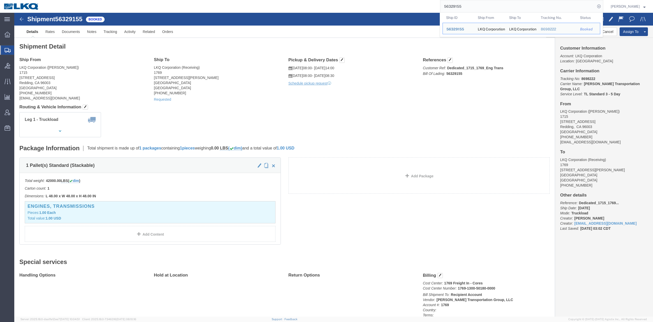
click at [488, 8] on input "56329155" at bounding box center [518, 6] width 155 height 12
paste input "687008"
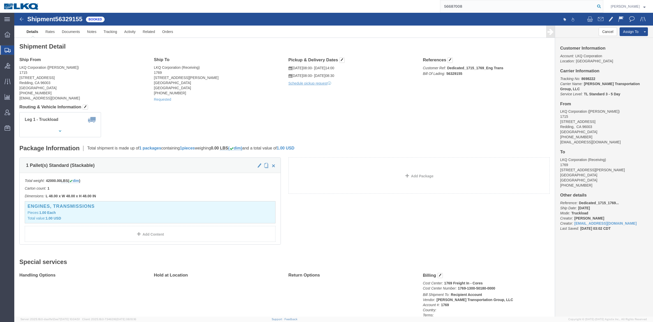
click at [603, 4] on icon at bounding box center [599, 6] width 7 height 7
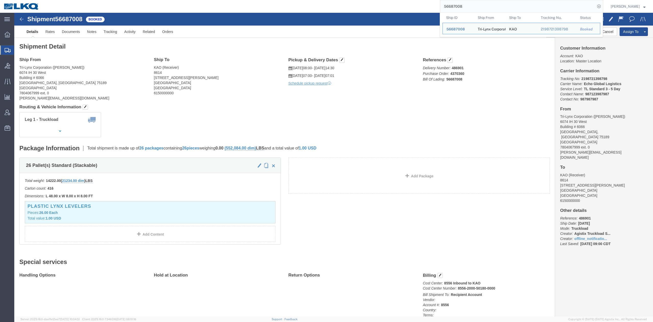
click at [456, 7] on input "56687008" at bounding box center [518, 6] width 155 height 12
paste input "68520"
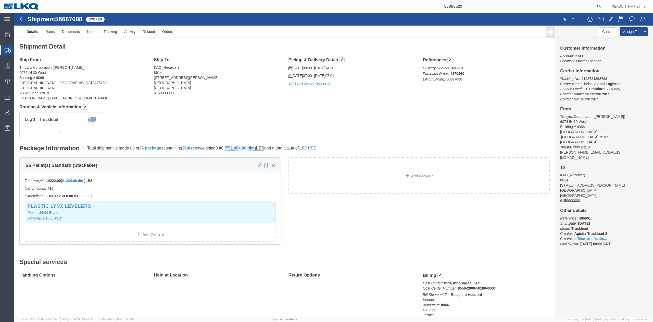
type input "56668520"
click at [603, 6] on icon at bounding box center [599, 6] width 7 height 7
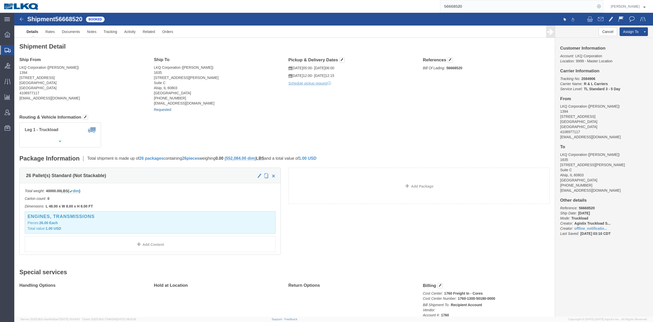
drag, startPoint x: 148, startPoint y: 95, endPoint x: 236, endPoint y: 96, distance: 88.1
click link "Requested"
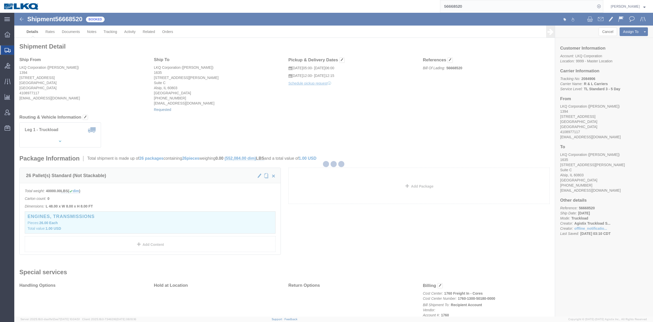
select select "1"
select select
select select "15"
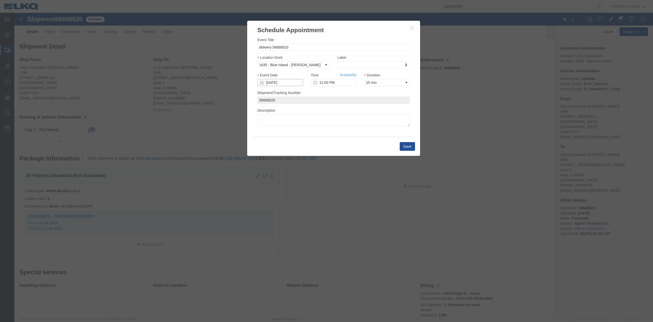
drag, startPoint x: 287, startPoint y: 83, endPoint x: 273, endPoint y: 70, distance: 19.3
click input "[DATE]"
click td "4"
click link "Availability"
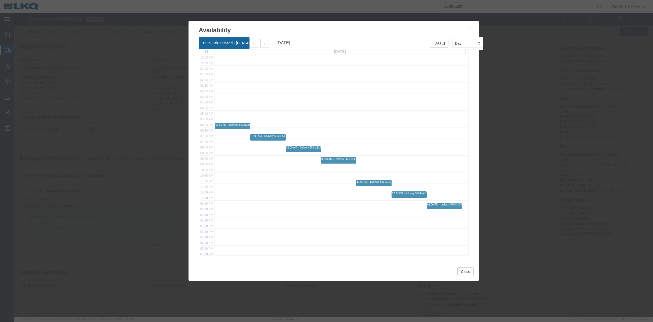
drag, startPoint x: 457, startPoint y: 15, endPoint x: 443, endPoint y: 20, distance: 15.0
click icon "button"
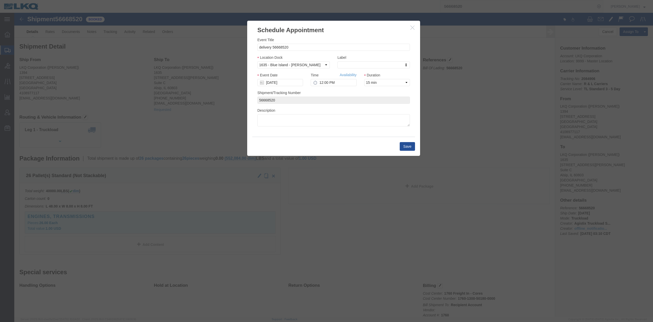
click icon "button"
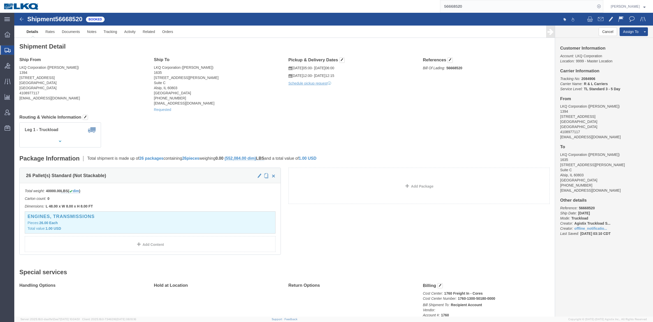
click at [464, 7] on input "56668520" at bounding box center [518, 6] width 155 height 12
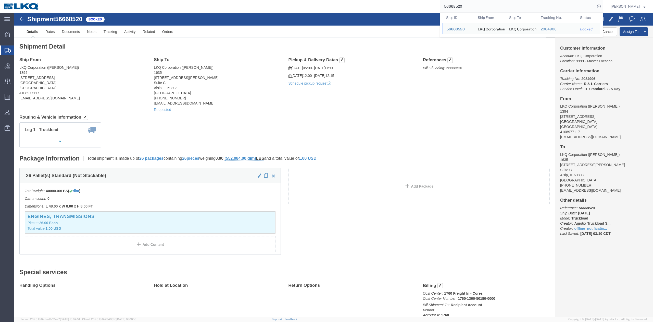
click at [464, 6] on input "56668520" at bounding box center [518, 6] width 155 height 12
paste input "54018"
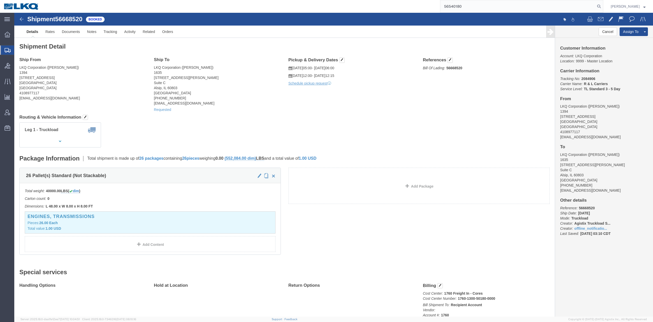
drag, startPoint x: 607, startPoint y: 6, endPoint x: 605, endPoint y: 9, distance: 4.3
click at [603, 6] on icon at bounding box center [599, 6] width 7 height 7
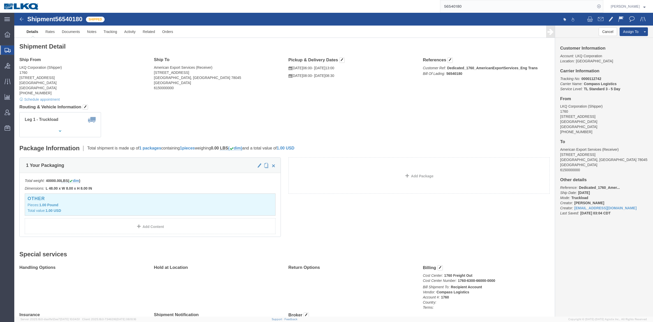
click at [481, 4] on input "56540180" at bounding box center [518, 6] width 155 height 12
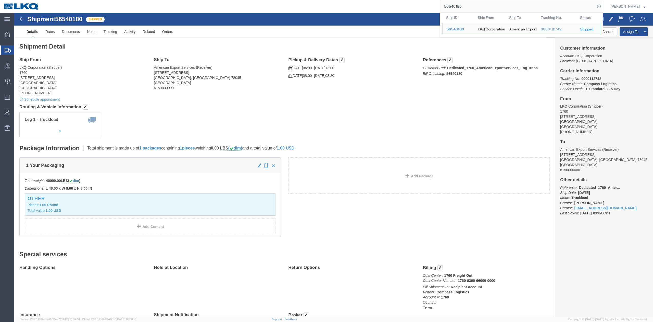
paste input "611893"
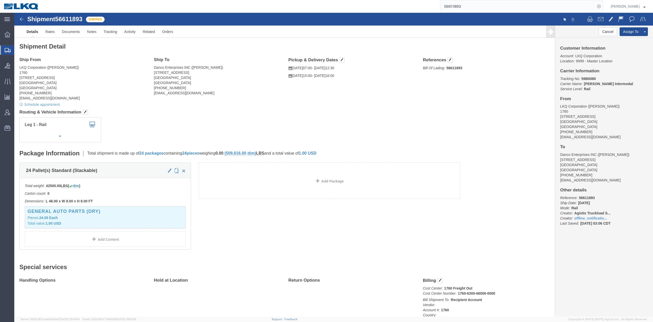
click at [492, 1] on input "56611893" at bounding box center [518, 6] width 155 height 12
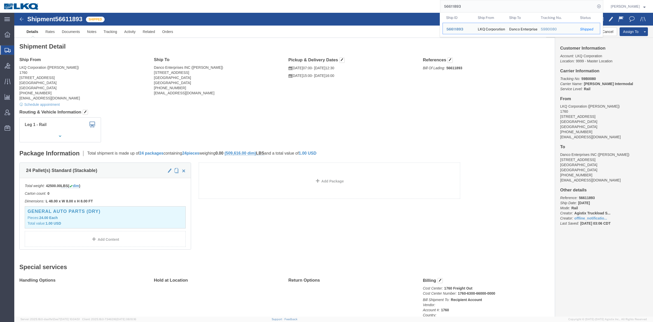
click at [492, 1] on input "56611893" at bounding box center [518, 6] width 155 height 12
paste input "92236"
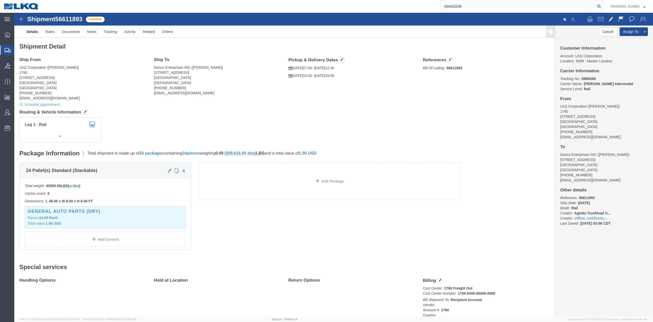
type input "56692236"
click at [603, 8] on icon at bounding box center [599, 6] width 7 height 7
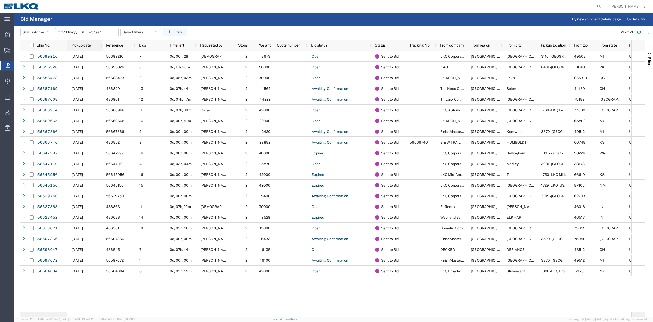
click at [87, 42] on div "Pickup date" at bounding box center [85, 45] width 28 height 8
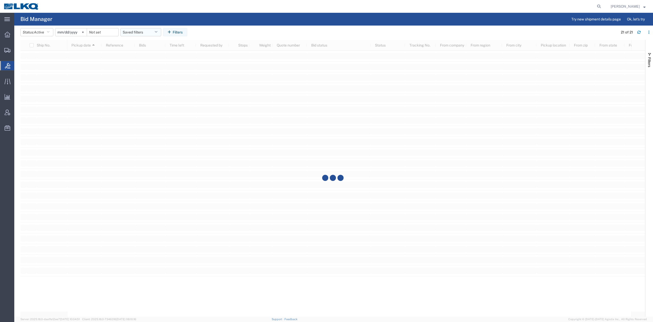
click at [149, 31] on button "Saved filters" at bounding box center [140, 32] width 41 height 8
click at [147, 58] on span "No PGW/LTL" at bounding box center [154, 54] width 67 height 9
type input "2025-01-01"
type input "2025-12-31"
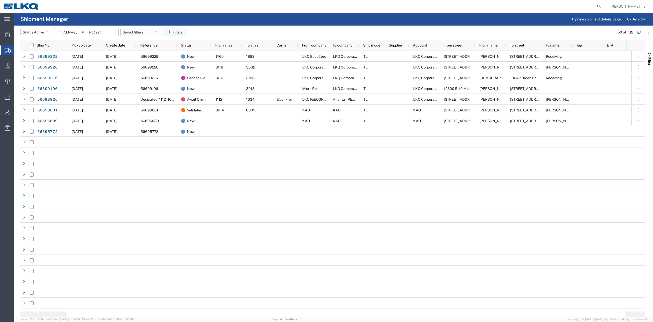
click at [92, 46] on div "Pickup date" at bounding box center [85, 45] width 28 height 8
click at [145, 31] on button "Saved filters" at bounding box center [140, 32] width 41 height 8
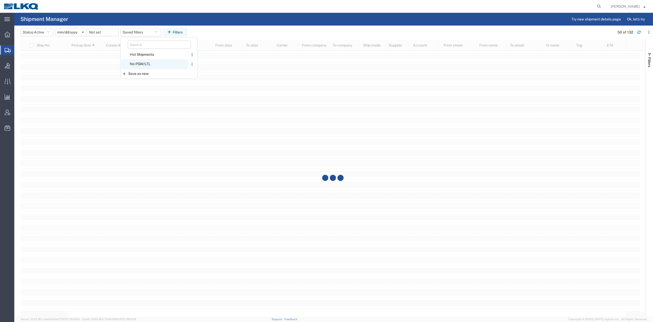
click at [146, 61] on span "No PGW/LTL" at bounding box center [154, 63] width 67 height 9
type input "2025-01-01"
type input "2025-12-31"
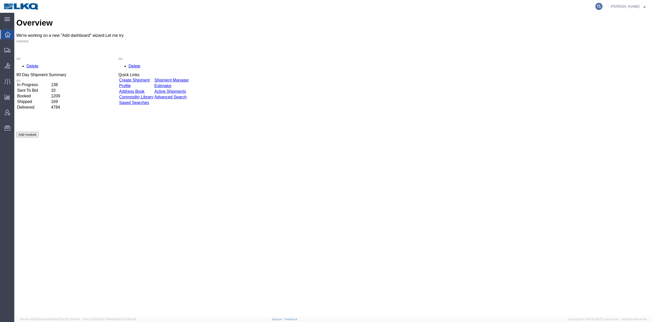
click at [603, 4] on icon at bounding box center [599, 6] width 7 height 7
paste input "56527537"
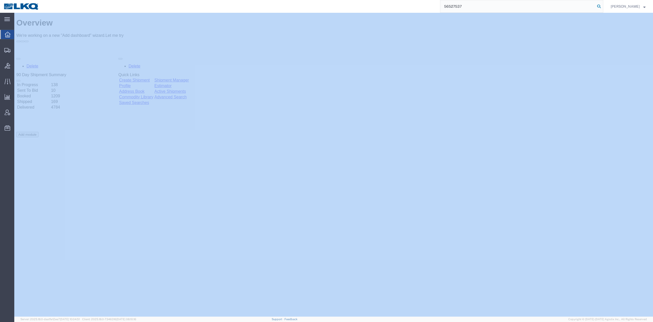
click at [603, 4] on icon at bounding box center [599, 6] width 7 height 7
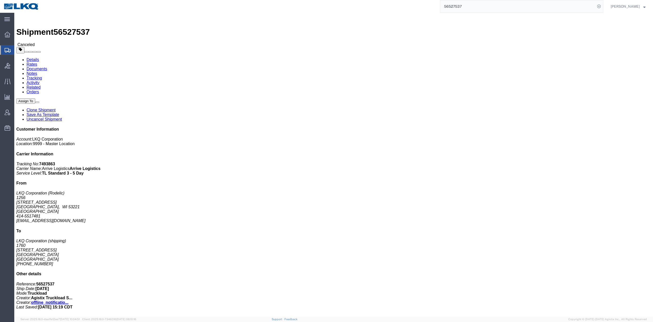
click link "Rates"
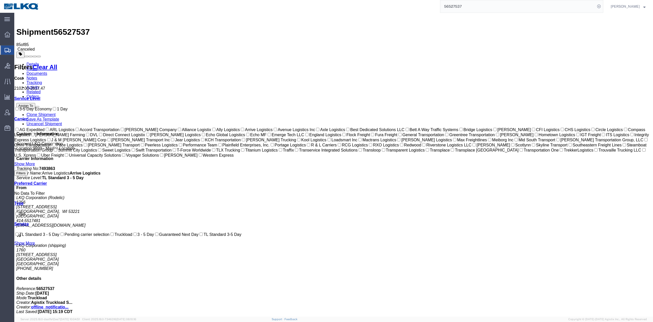
click at [40, 85] on link "Activity" at bounding box center [33, 87] width 13 height 4
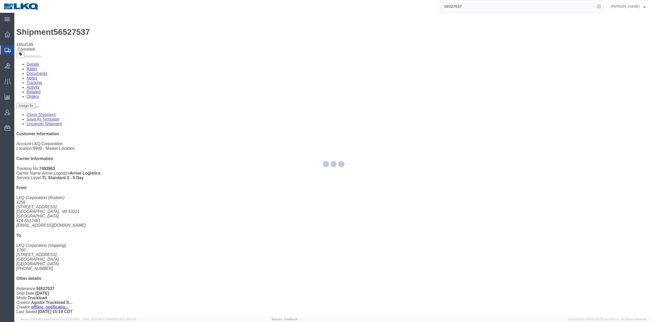
scroll to position [1190, 0]
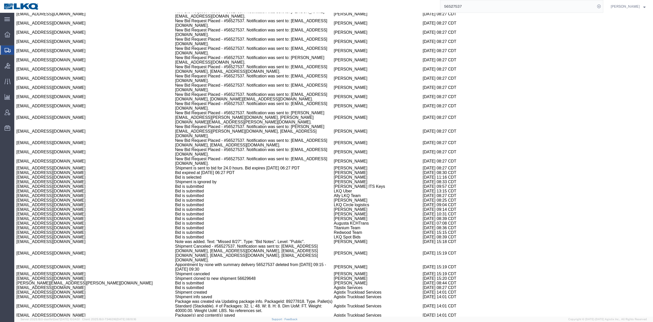
click at [214, 276] on td "Shipment cloned to new shipment 56629648" at bounding box center [254, 278] width 159 height 5
copy td "56629648"
click at [586, 8] on input "56527537" at bounding box center [518, 6] width 155 height 12
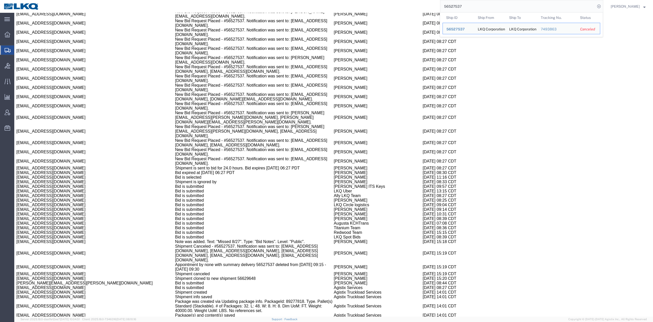
click at [585, 8] on input "56527537" at bounding box center [518, 6] width 155 height 12
paste input "629648"
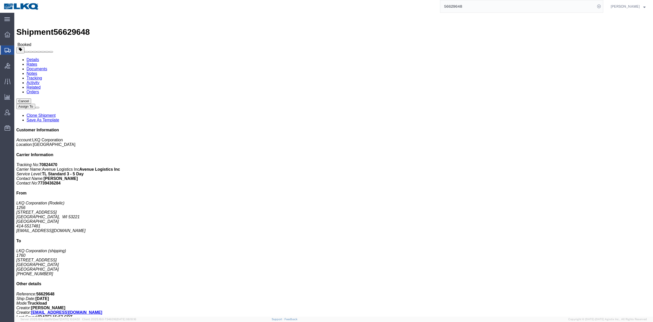
click link "Rates"
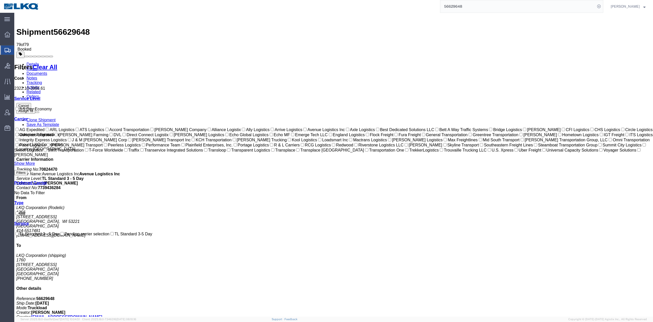
click at [584, 10] on input "56629648" at bounding box center [518, 6] width 155 height 12
paste input "56608175"
click at [588, 8] on input "5662964856608175" at bounding box center [518, 6] width 155 height 12
click at [587, 8] on input "5662964856608175" at bounding box center [518, 6] width 155 height 12
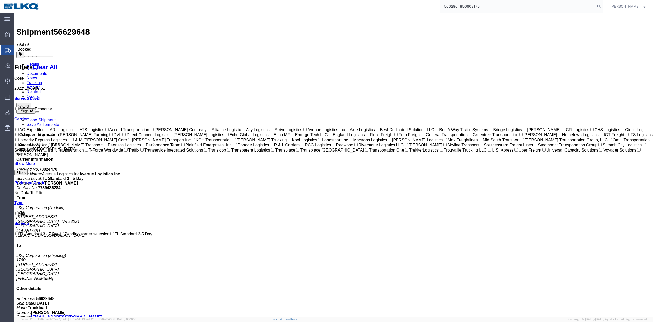
paste input "search"
click at [603, 5] on icon at bounding box center [599, 6] width 7 height 7
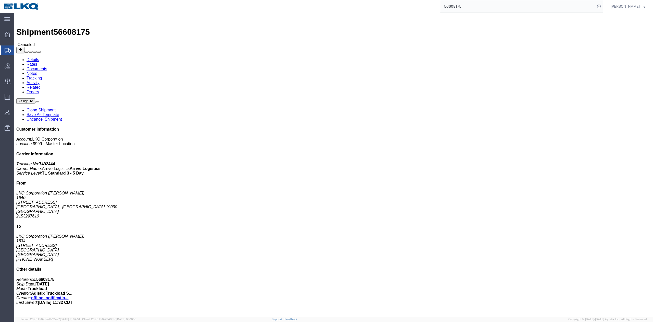
drag, startPoint x: 40, startPoint y: 19, endPoint x: 6, endPoint y: 53, distance: 48.5
click link "Rates"
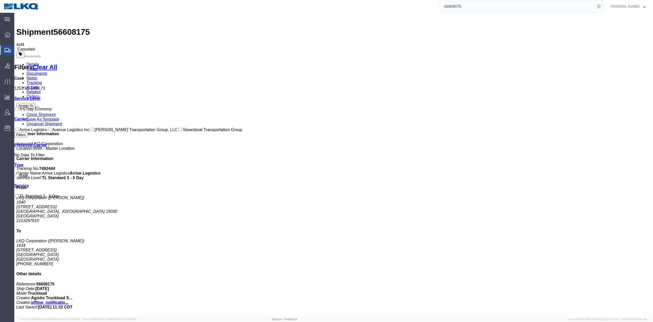
click at [40, 85] on link "Activity" at bounding box center [33, 87] width 13 height 4
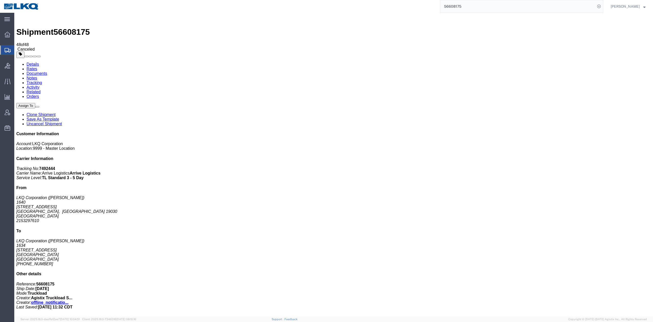
copy td "56625415"
click at [581, 5] on input "56608175" at bounding box center [518, 6] width 155 height 12
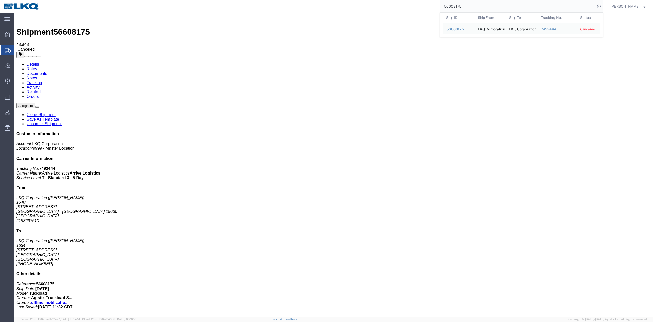
click at [581, 5] on input "56608175" at bounding box center [518, 6] width 155 height 12
paste input "25415"
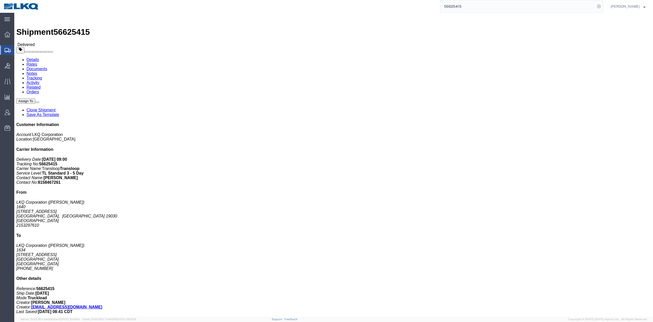
click link "Rates"
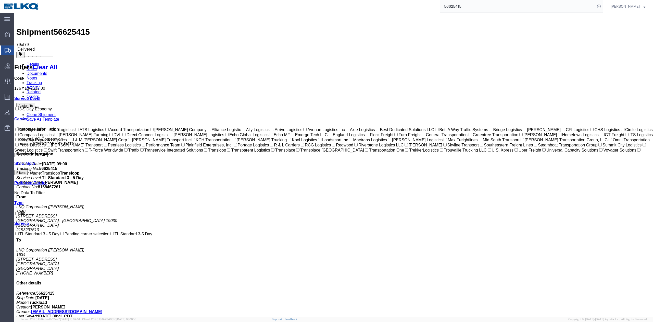
click at [589, 8] on input "56625415" at bounding box center [518, 6] width 155 height 12
paste input "426734"
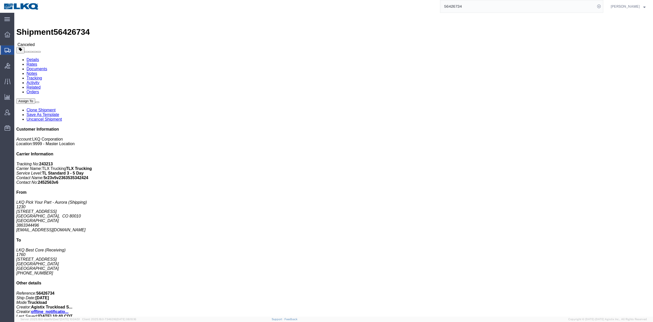
click link "Rates"
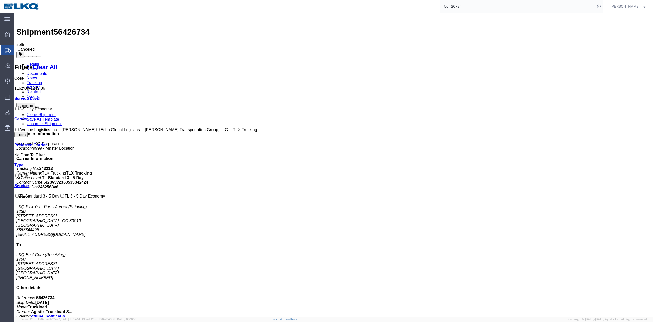
click at [40, 85] on link "Activity" at bounding box center [33, 87] width 13 height 4
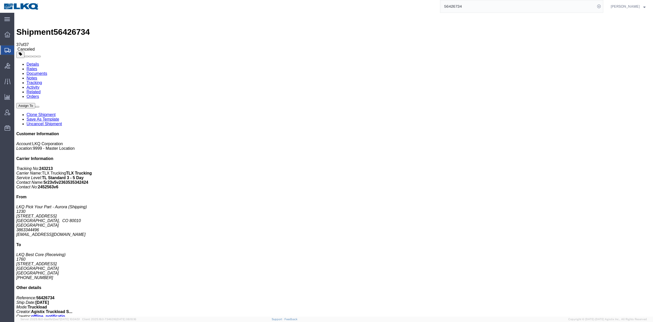
copy td "56595097"
click at [567, 6] on input "56426734" at bounding box center [518, 6] width 155 height 12
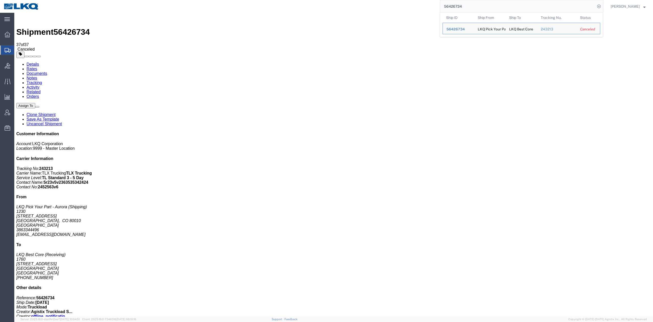
paste input "595097"
click at [603, 5] on icon at bounding box center [599, 6] width 7 height 7
type input "56595097"
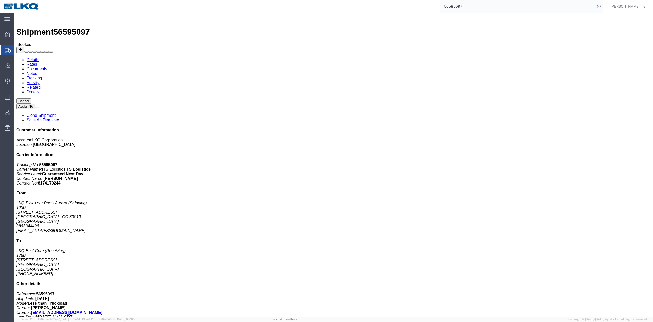
click link "Rates"
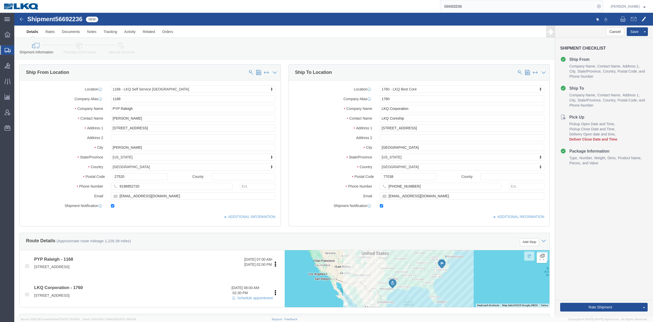
select select "27394"
select select "27634"
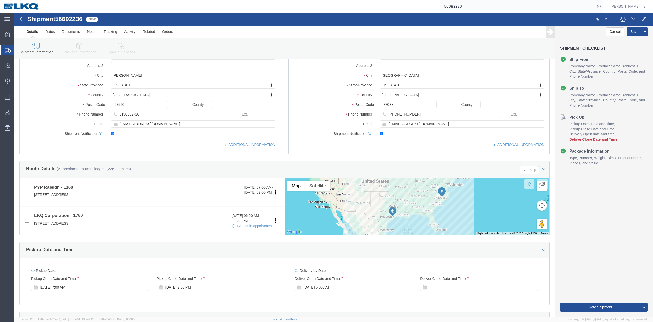
scroll to position [102, 0]
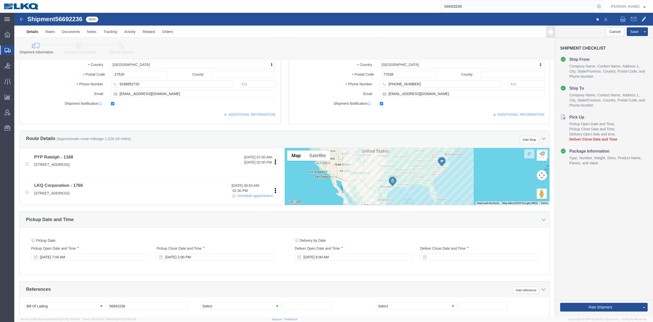
click at [480, 4] on input "56692236" at bounding box center [518, 6] width 155 height 12
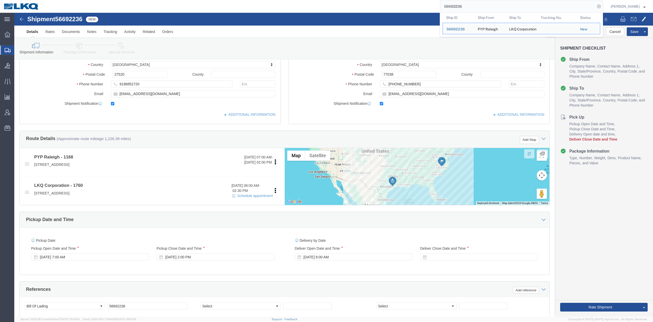
click at [480, 4] on input "56692236" at bounding box center [518, 6] width 155 height 12
paste input "00958"
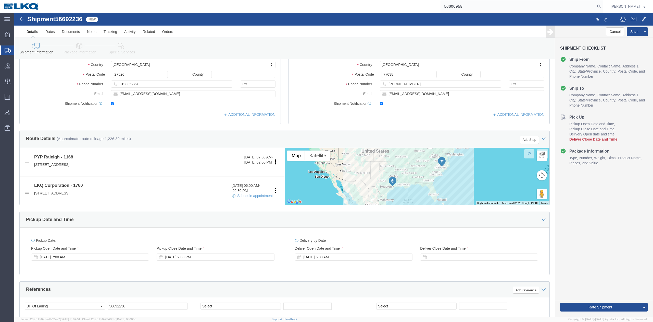
type input "56600958"
click at [604, 2] on form "56600958" at bounding box center [521, 6] width 163 height 13
click at [603, 5] on icon at bounding box center [599, 6] width 7 height 7
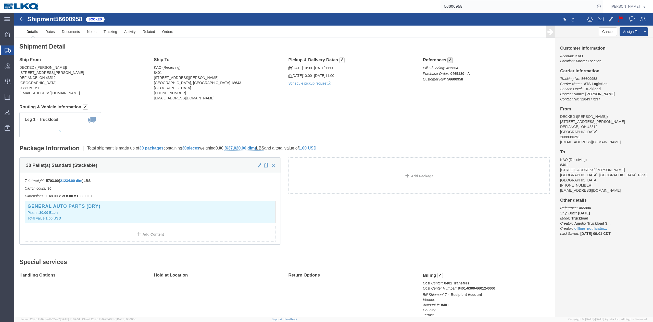
click button "button"
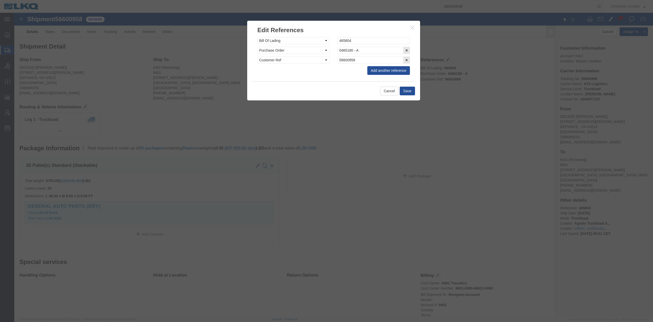
click div "Select Account Type Activity ID Airline Appointment Number ASN Batch Request # …"
click input "465804"
paste input "86920"
type input "486920"
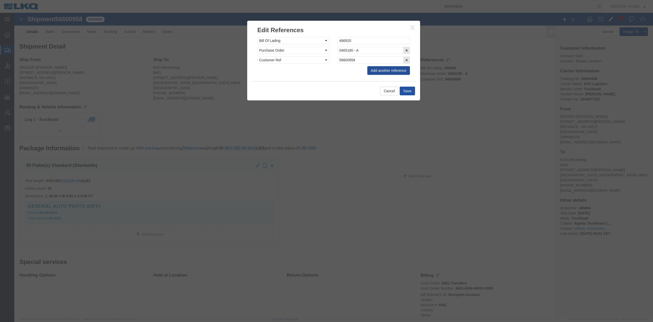
click button "Save"
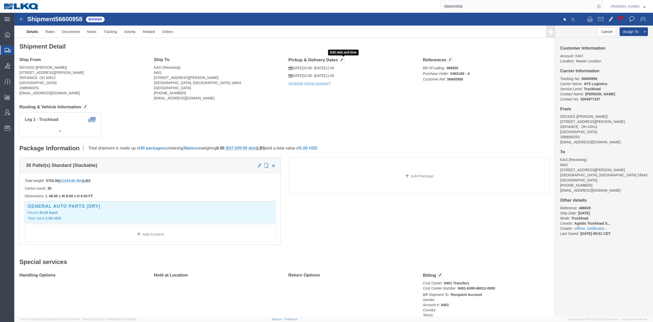
click h4 "Pickup & Delivery Dates Edit date and time"
click button "button"
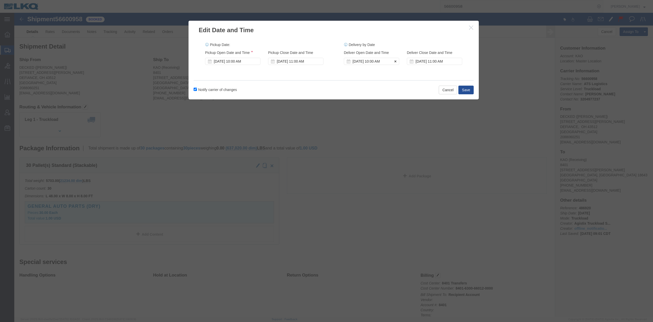
click div "[DATE] 10:00 AM"
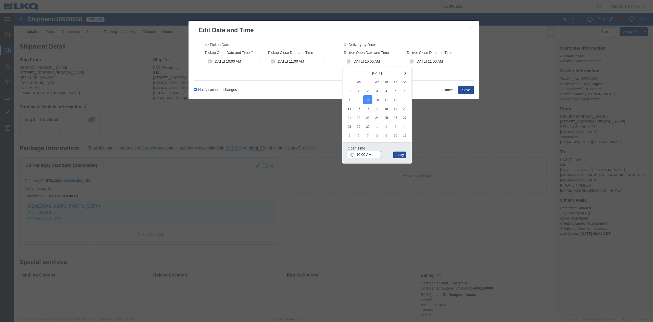
drag, startPoint x: 353, startPoint y: 142, endPoint x: 353, endPoint y: 151, distance: 8.7
click input "10:00 AM"
type input "8:00 AM"
click div "Open Time 8:00 AM [DATE] 10:00 AM - [DATE] 10:00 AM Cancel Apply"
drag, startPoint x: 388, startPoint y: 135, endPoint x: 387, endPoint y: 139, distance: 4.7
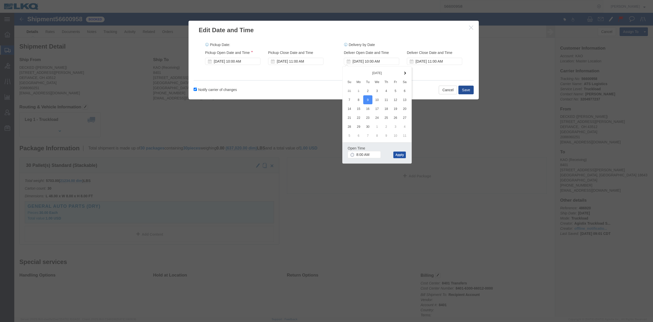
click div "Open Time 8:00 AM [DATE] 10:00 AM - [DATE] 10:00 AM Cancel Apply"
click button "Apply"
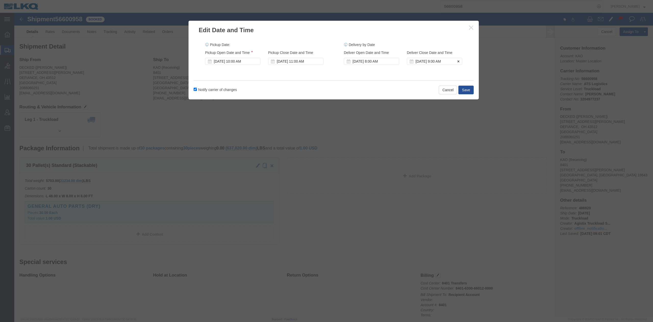
click div "[DATE] 9:00 AM"
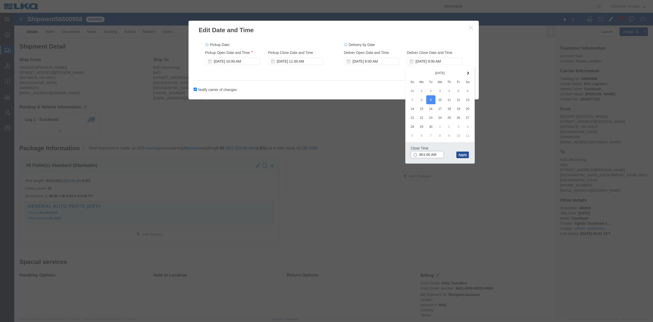
type input "8:01 AM"
click div "Close Time 8:01 AM [DATE] 9:00 AM - [DATE] 9:00 AM Cancel Apply"
click button "Apply"
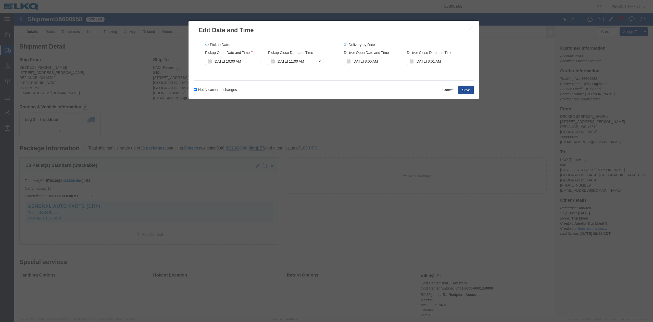
click div "[DATE] 11:00 AM"
click div "[DATE] 10:00 AM"
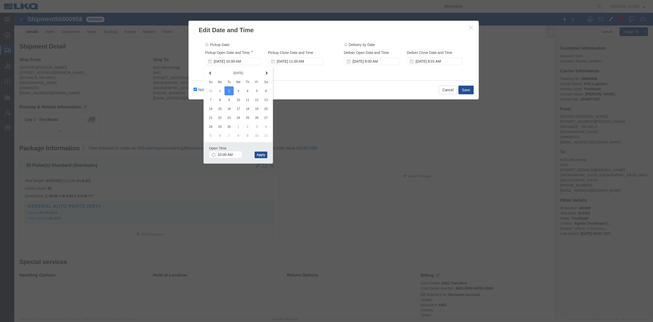
click div "Notify carrier of changes Cancel Save"
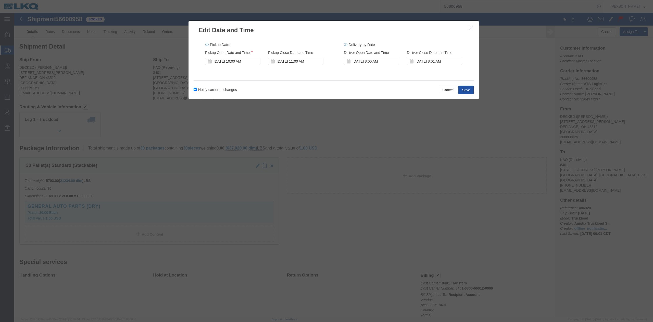
click button "Save"
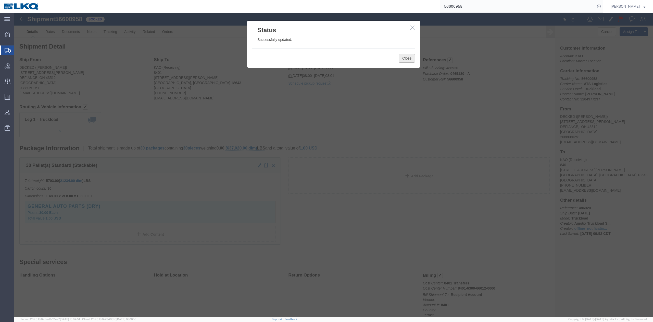
click button "Close"
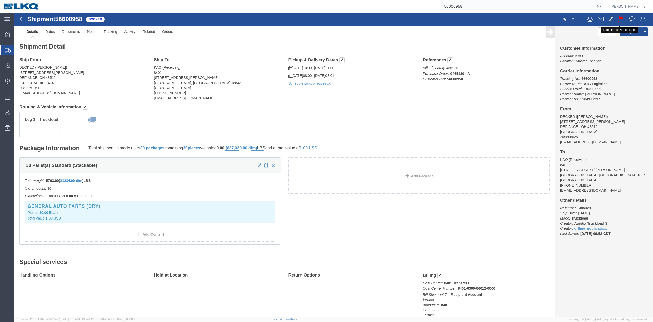
click button
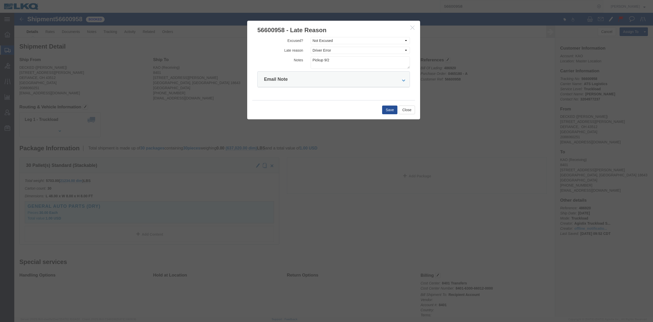
click button "button"
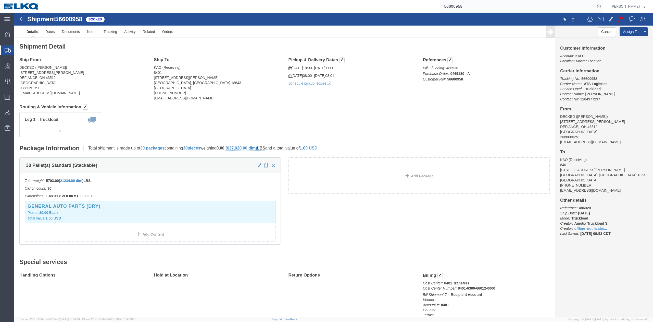
click at [490, 3] on input "56600958" at bounding box center [518, 6] width 155 height 12
paste input "68520"
click at [603, 7] on icon at bounding box center [599, 6] width 7 height 7
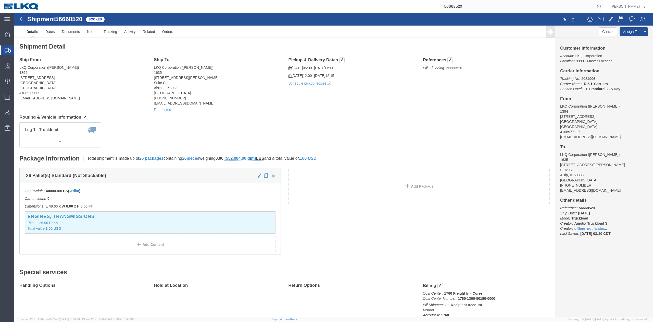
click at [465, 9] on input "56668520" at bounding box center [518, 6] width 155 height 12
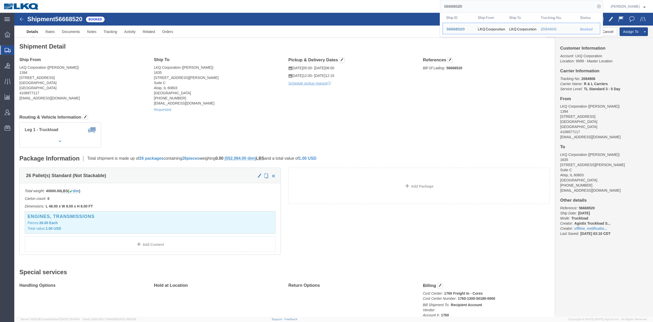
click at [465, 9] on input "56668520" at bounding box center [518, 6] width 155 height 12
paste input "84797"
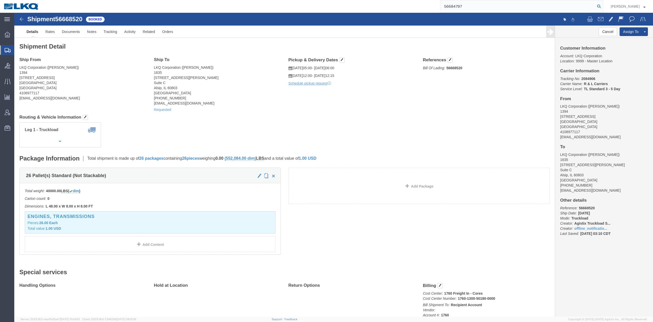
type input "56684797"
click at [603, 8] on icon at bounding box center [599, 6] width 7 height 7
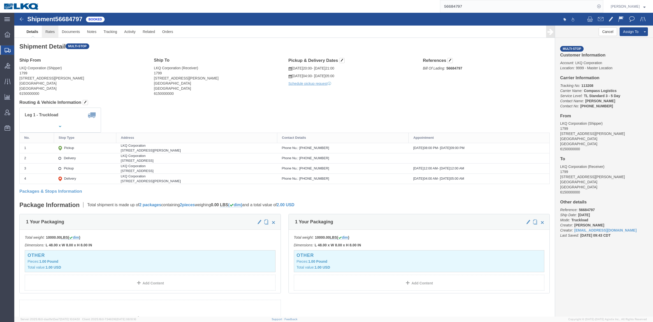
click link "Rates"
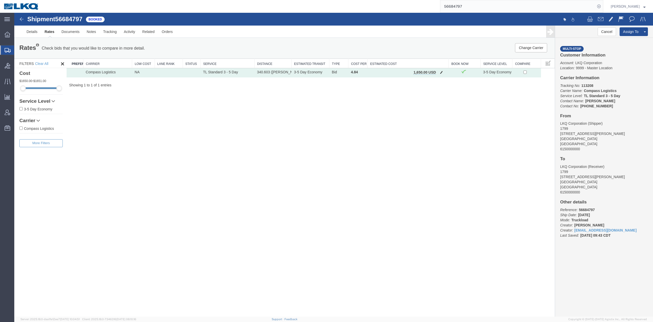
click at [439, 75] on button "button" at bounding box center [441, 72] width 7 height 7
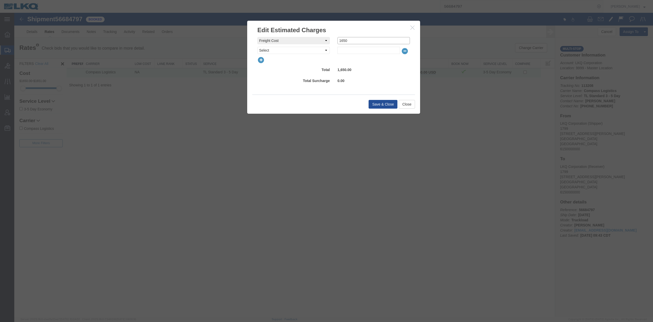
click at [346, 39] on input "1650" at bounding box center [374, 40] width 72 height 7
type input "0"
select select "VEHI_FUR_NOT_USED"
type input "150"
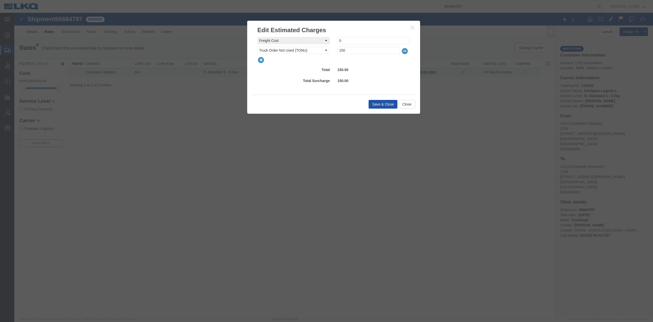
click at [381, 104] on button "Save & Close" at bounding box center [383, 104] width 29 height 9
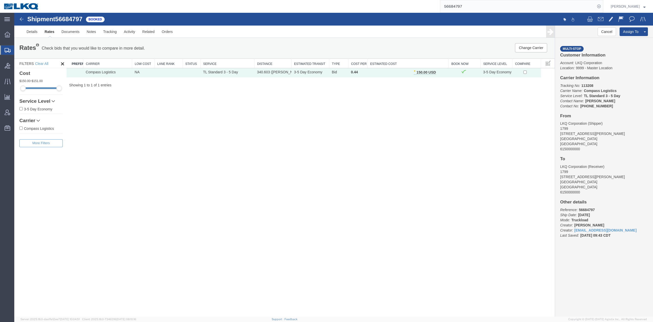
click at [471, 4] on input "56684797" at bounding box center [518, 6] width 155 height 12
click at [472, 4] on input "56684797" at bounding box center [518, 6] width 155 height 12
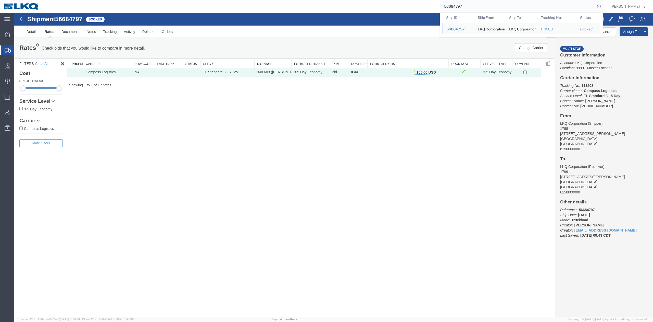
paste input "68520"
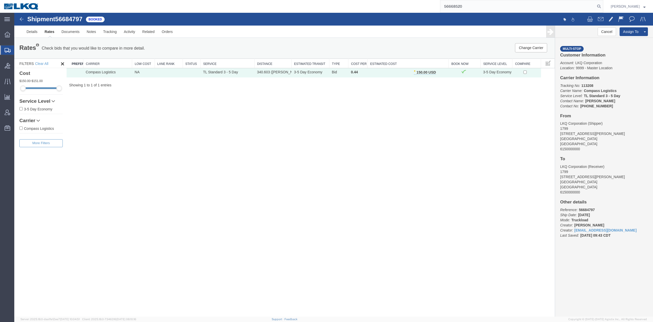
type input "56668520"
click at [107, 35] on link "Tracking" at bounding box center [110, 32] width 21 height 12
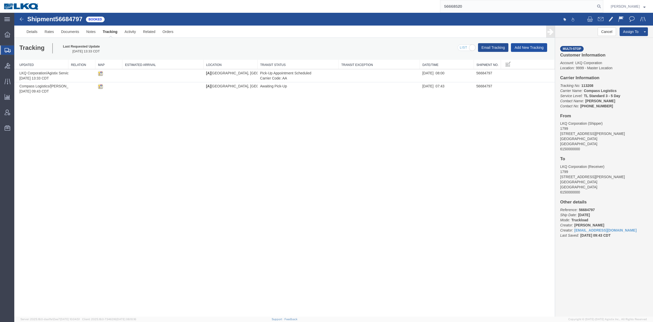
click at [520, 50] on button "Add New Tracking" at bounding box center [529, 47] width 36 height 9
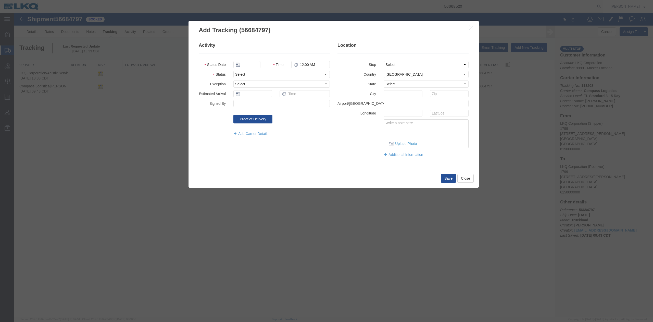
type input "[DATE]"
type input "10:00 AM"
click at [245, 72] on select "Select Arrival Notice Available Arrival Notice Imported Arrive at Delivery Loca…" at bounding box center [282, 74] width 96 height 7
select select "DELIVRED"
click at [234, 71] on select "Select Arrival Notice Available Arrival Notice Imported Arrive at Delivery Loca…" at bounding box center [282, 74] width 96 height 7
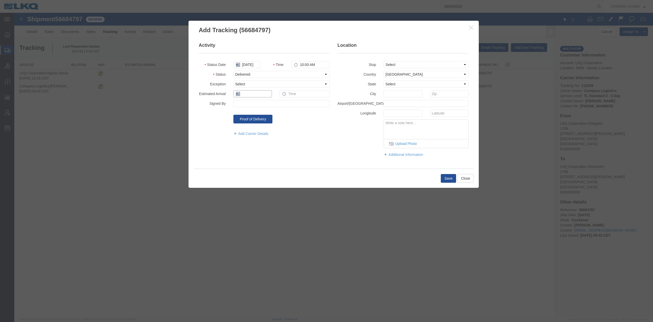
click at [249, 96] on input "text" at bounding box center [253, 93] width 39 height 7
click at [260, 118] on td "3" at bounding box center [260, 118] width 8 height 8
type input "[DATE]"
click at [446, 178] on button "Save" at bounding box center [448, 178] width 15 height 9
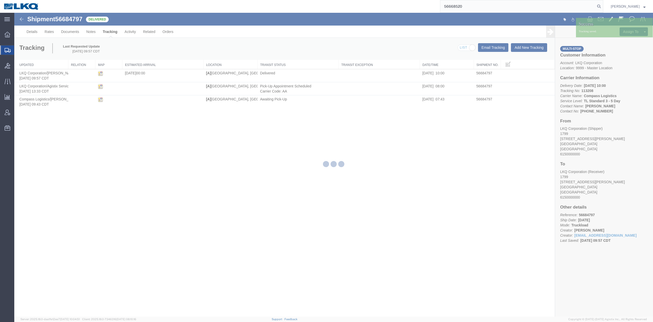
click at [467, 4] on input "56668520" at bounding box center [518, 6] width 155 height 12
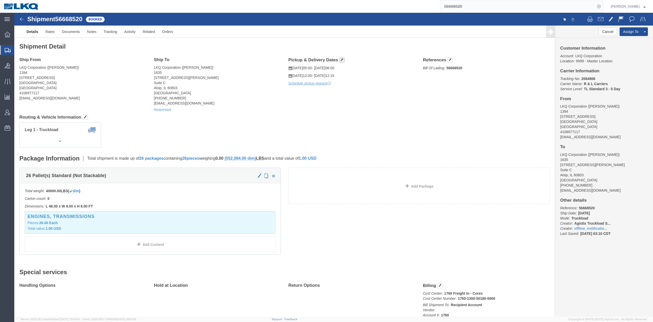
drag, startPoint x: 327, startPoint y: 45, endPoint x: 262, endPoint y: 36, distance: 65.2
click span "button"
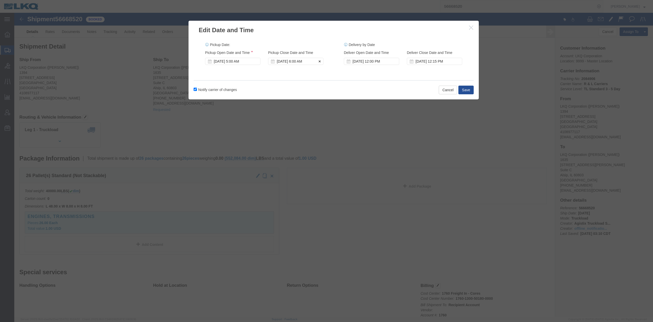
click div "[DATE] 6:00 AM"
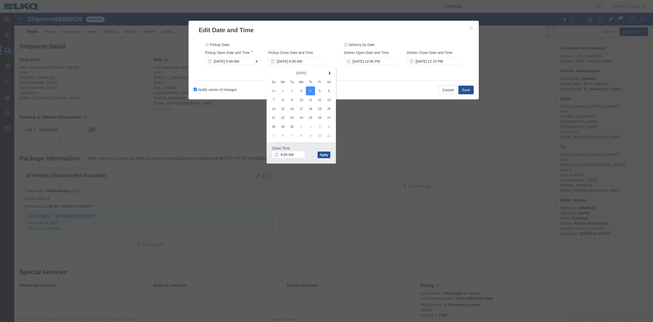
click div "[DATE] 5:00 AM"
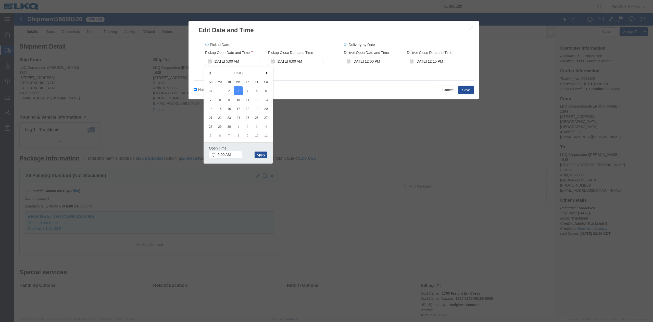
click div "Notify carrier of changes Cancel Save"
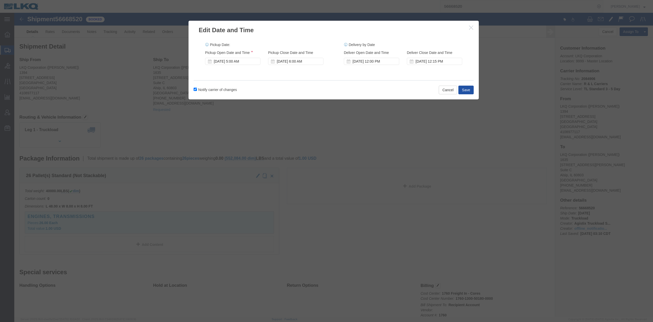
click button "Save"
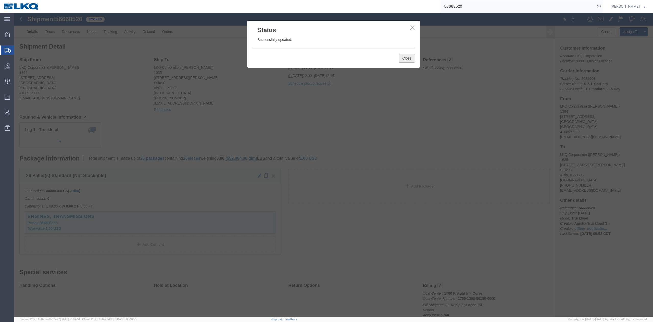
click button "Close"
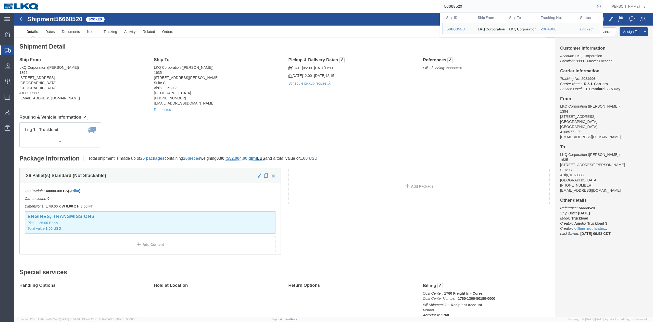
click at [464, 8] on input "56668520" at bounding box center [518, 6] width 155 height 12
paste input "597846"
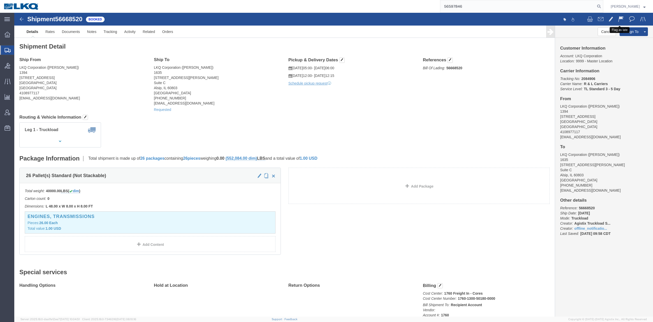
type input "56597846"
click span
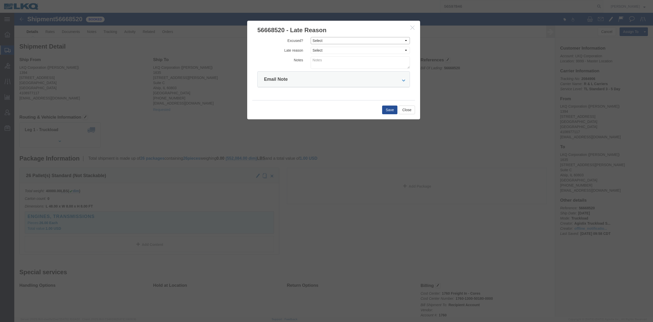
drag, startPoint x: 311, startPoint y: 26, endPoint x: 308, endPoint y: 32, distance: 6.4
click select "Select Excused Not Excused"
select select "NOT_EXCUSED"
click select "Select Excused Not Excused"
drag, startPoint x: 305, startPoint y: 38, endPoint x: 305, endPoint y: 41, distance: 3.3
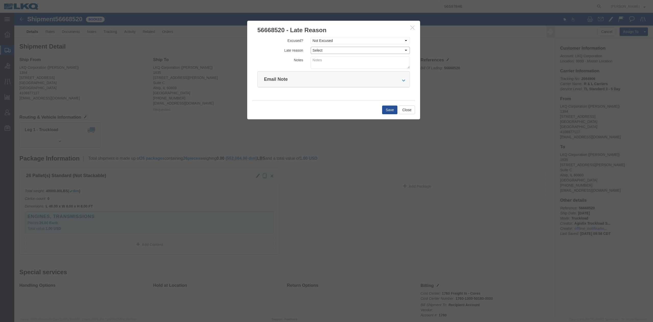
click select "Select Bad Carrier Data Carrier Admin Error Delay Accident Driver Error Lack of…"
select select "DRIVER_ERROR"
click select "Select Bad Carrier Data Carrier Admin Error Delay Accident Driver Error Lack of…"
click textarea
type textarea "Pickup 9/3"
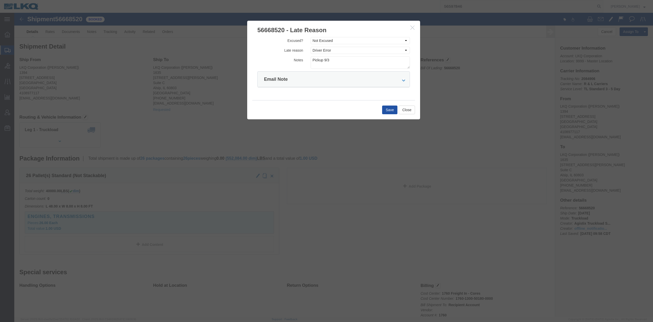
click button "Save"
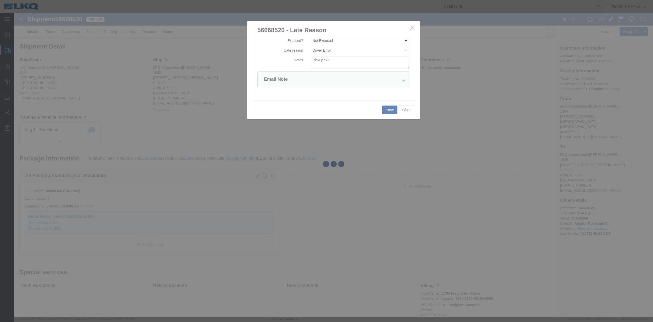
click at [14, 13] on agx-top-navbar "56597846 [PERSON_NAME]" at bounding box center [14, 167] width 0 height 309
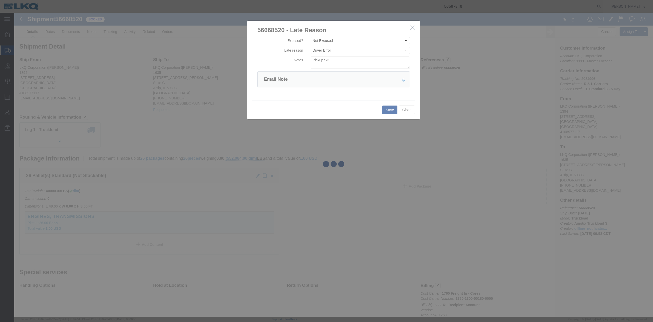
click at [14, 13] on agx-top-navbar "56597846 [PERSON_NAME]" at bounding box center [14, 167] width 0 height 309
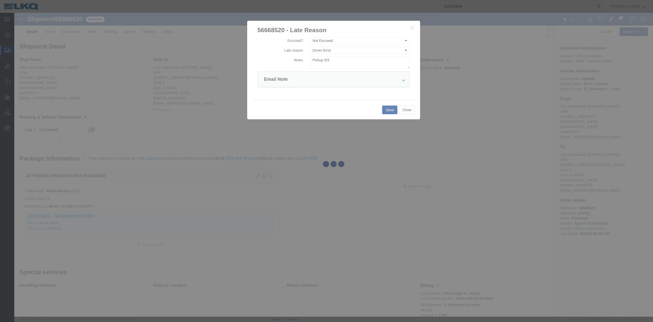
click at [14, 13] on agx-top-navbar "56597846 [PERSON_NAME]" at bounding box center [14, 167] width 0 height 309
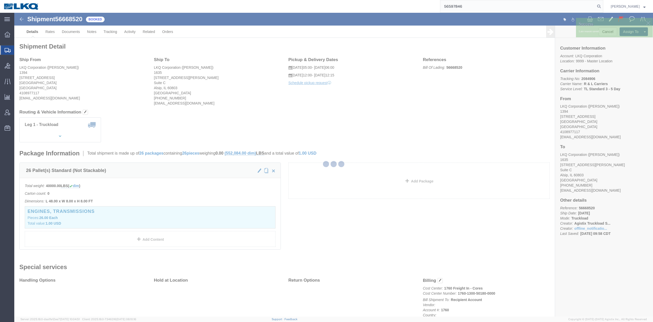
click at [603, 6] on icon at bounding box center [599, 6] width 7 height 7
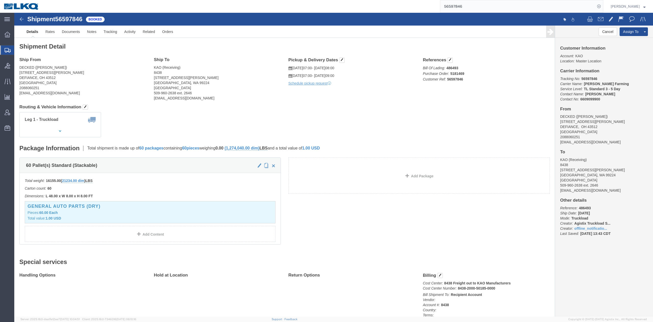
click at [490, 6] on input "56597846" at bounding box center [518, 6] width 155 height 12
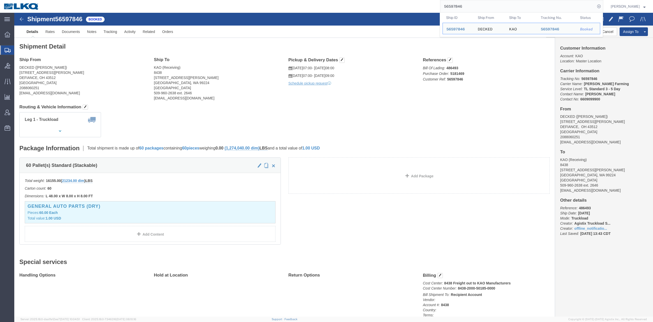
click at [490, 6] on input "56597846" at bounding box center [518, 6] width 155 height 12
paste input "698881"
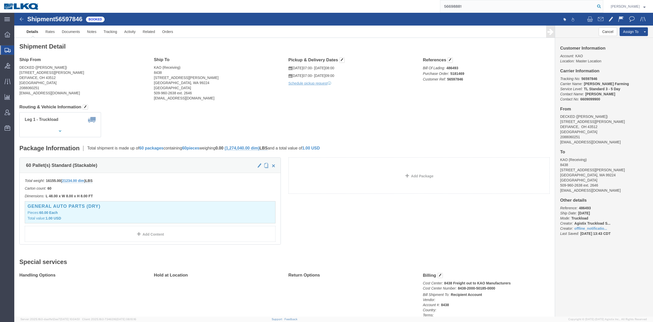
drag, startPoint x: 608, startPoint y: 8, endPoint x: 582, endPoint y: 7, distance: 25.8
click at [603, 8] on icon at bounding box center [599, 6] width 7 height 7
type input "56698881"
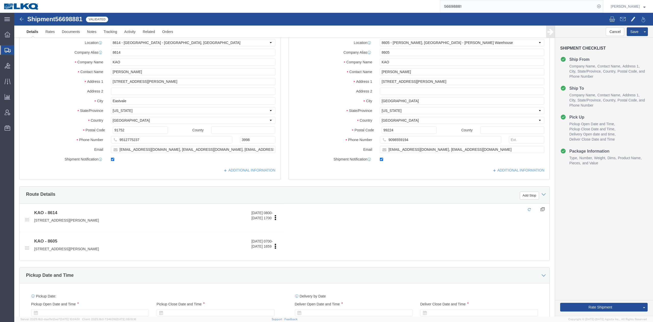
select select "30605"
select select "30602"
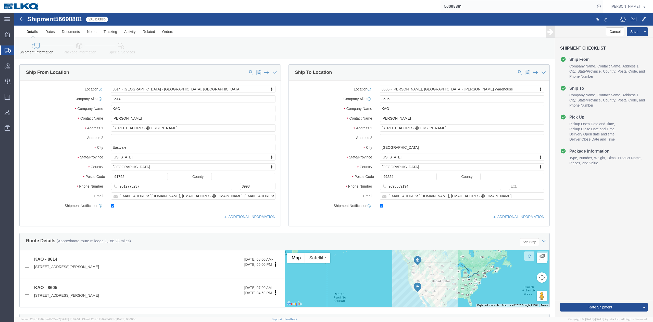
scroll to position [170, 0]
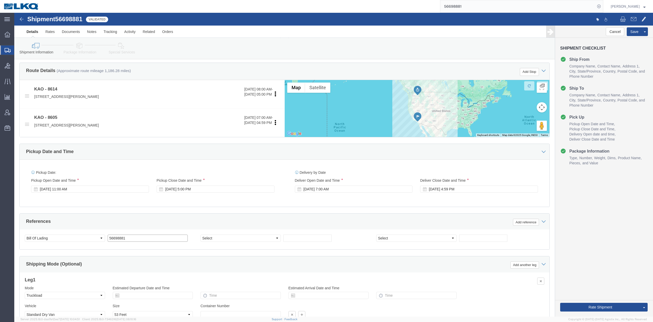
click input "56698881"
type input "x"
click div "References Add reference"
click icon
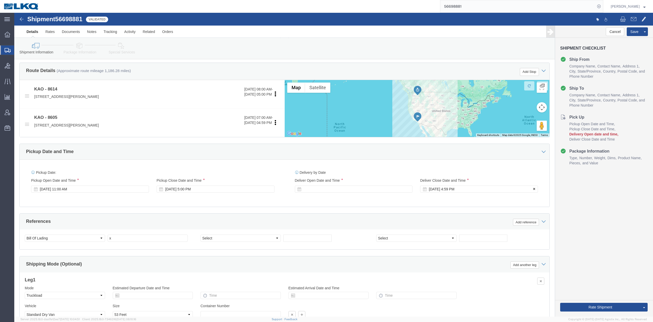
click button
click button "Save"
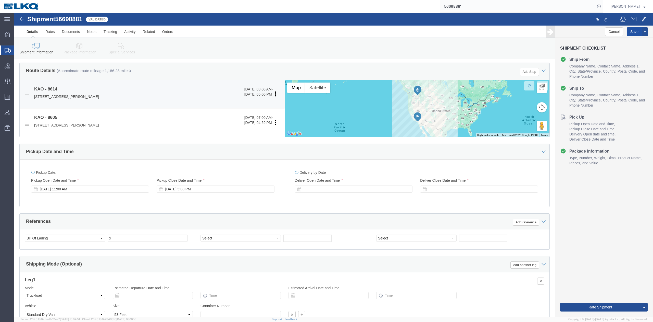
drag, startPoint x: 616, startPoint y: 18, endPoint x: 95, endPoint y: 89, distance: 526.0
click button "Save"
type button "Save"
click at [460, 6] on input "56698881" at bounding box center [518, 6] width 155 height 12
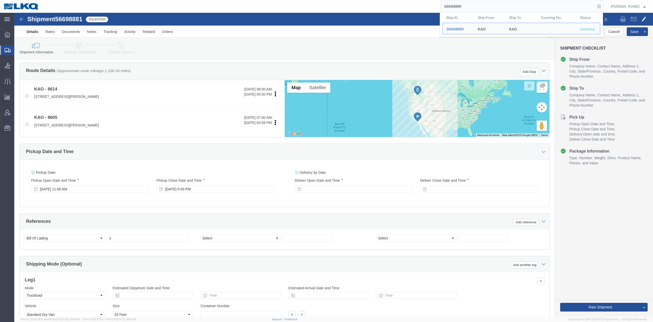
click at [460, 6] on input "56698881" at bounding box center [518, 6] width 155 height 12
paste input "63754"
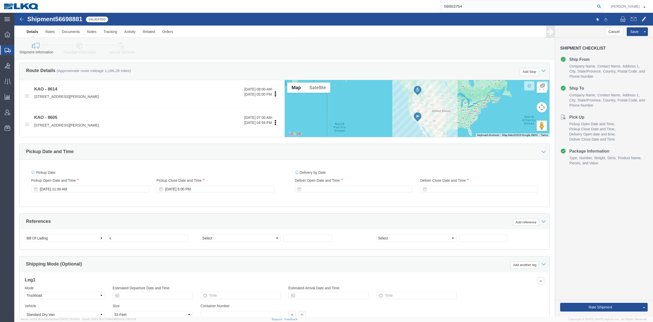
type input "56663754"
click at [603, 7] on icon at bounding box center [599, 6] width 7 height 7
